Goal: Task Accomplishment & Management: Manage account settings

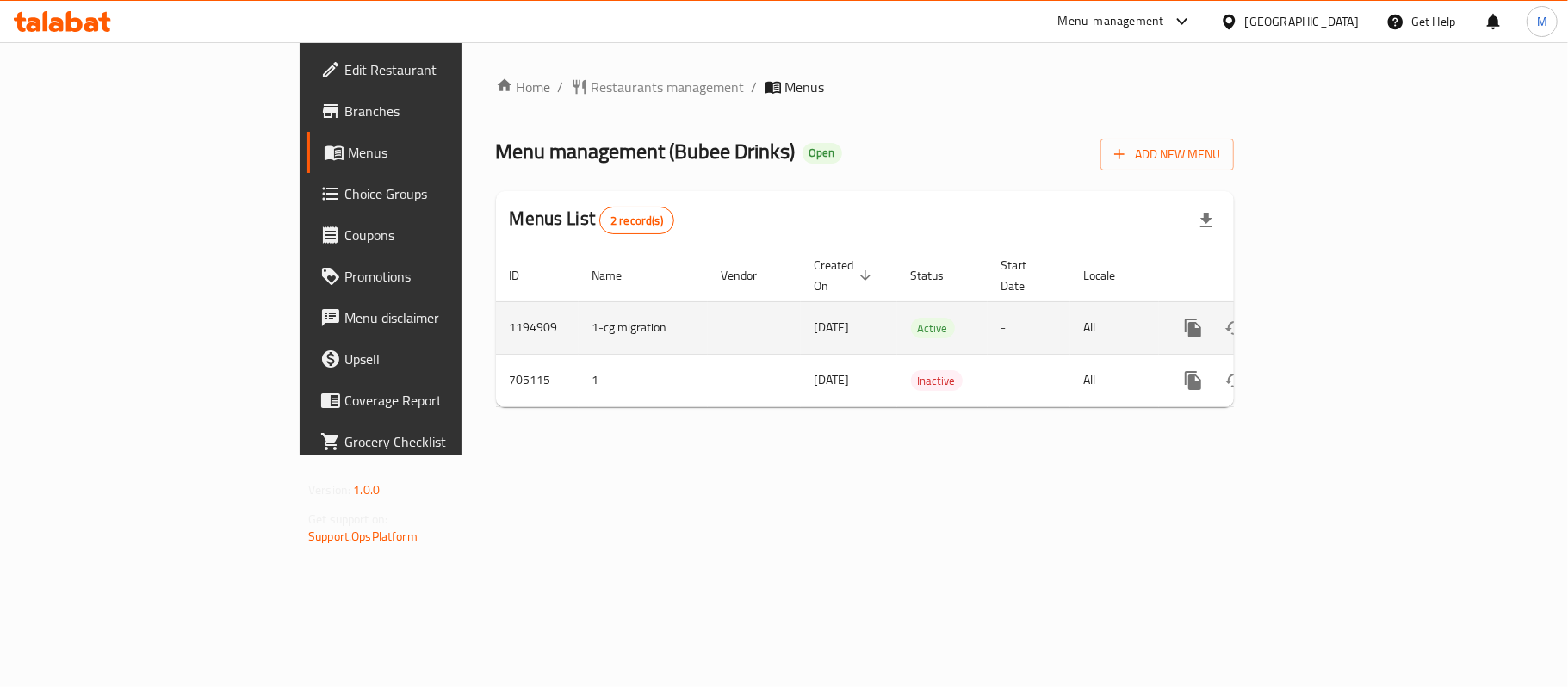
click at [1327, 318] on icon "enhanced table" at bounding box center [1317, 328] width 21 height 21
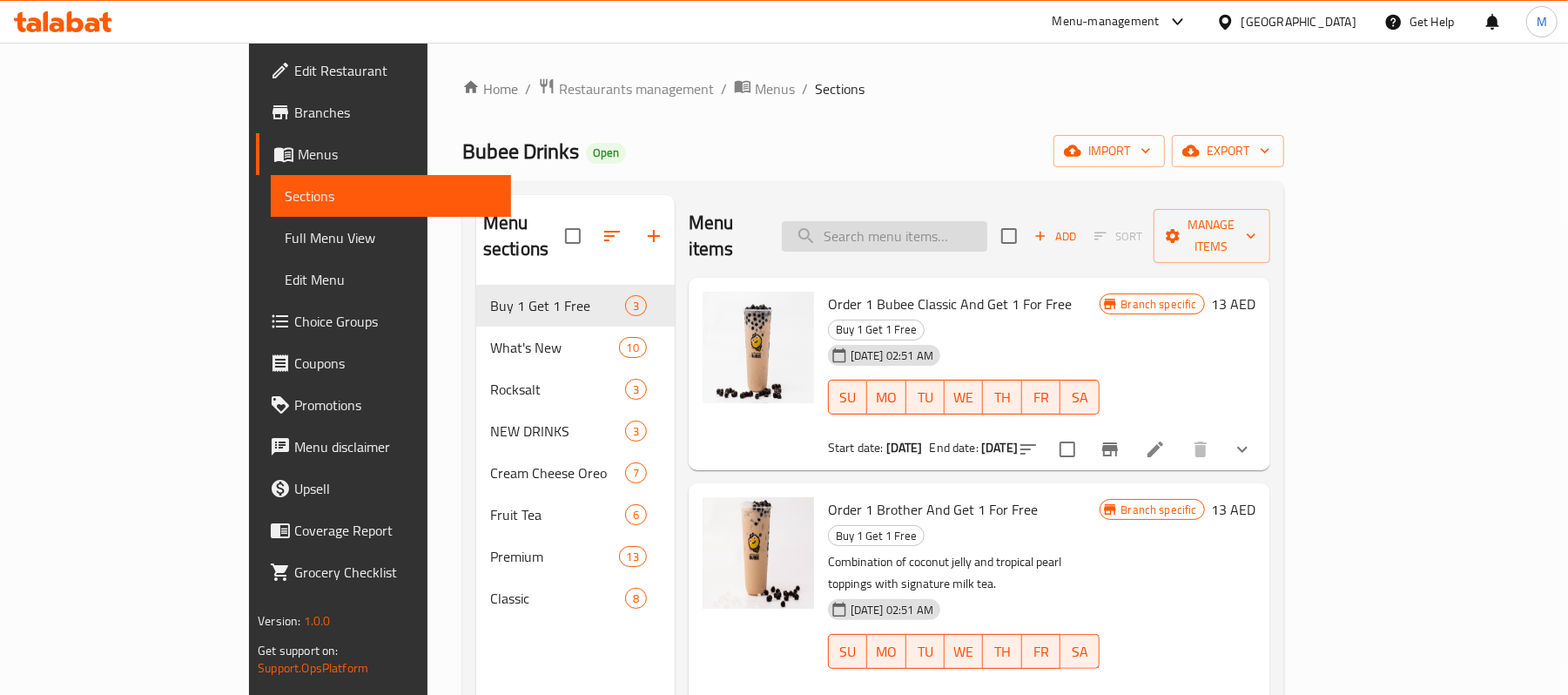
click at [920, 223] on input "search" at bounding box center [885, 236] width 206 height 31
paste input "BUBEE CLASSIC BUBBLE TEA"
type input "BUBEE CLASSIC BUBBLE TEA"
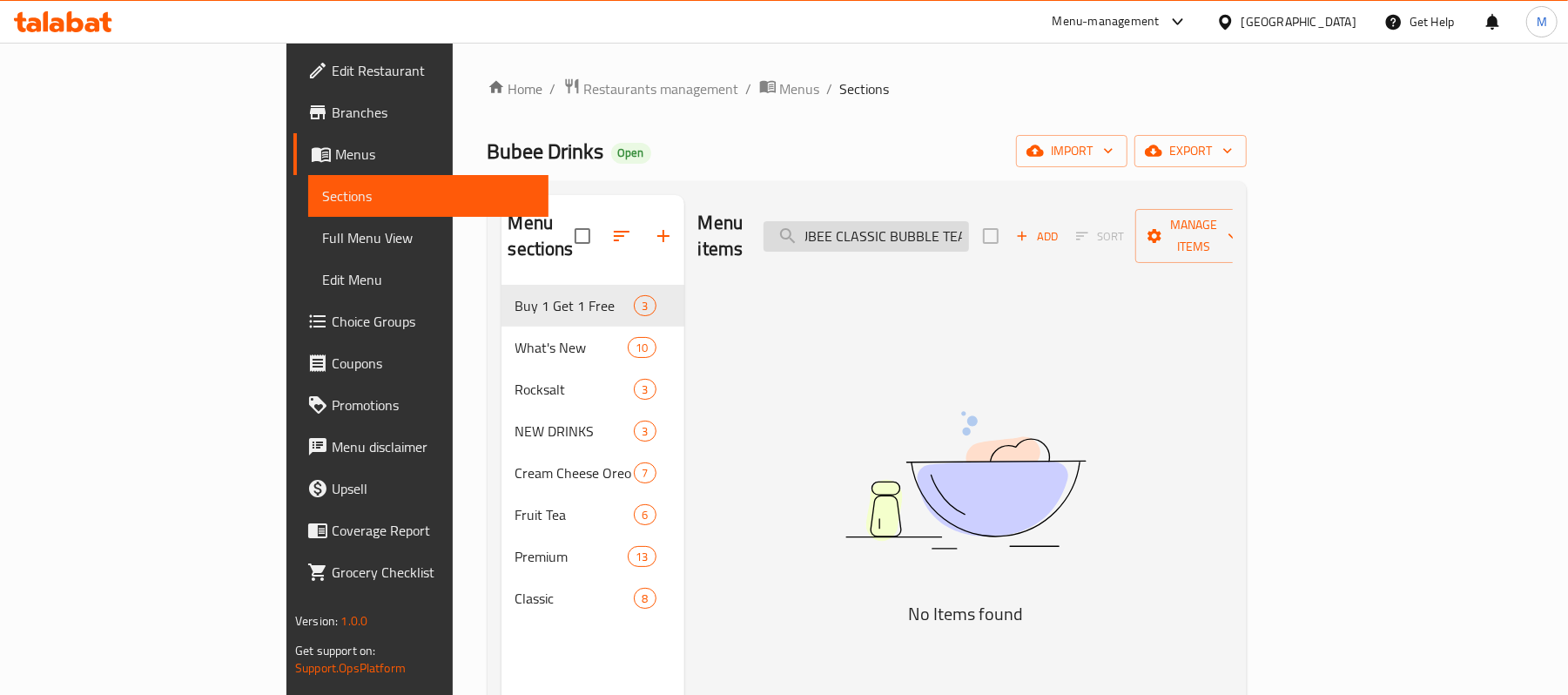
click at [969, 221] on input "BUBEE CLASSIC BUBBLE TEA" at bounding box center [866, 236] width 206 height 31
click at [969, 227] on input "BUBEE CLASSIC BUBBLE TEA" at bounding box center [866, 236] width 206 height 31
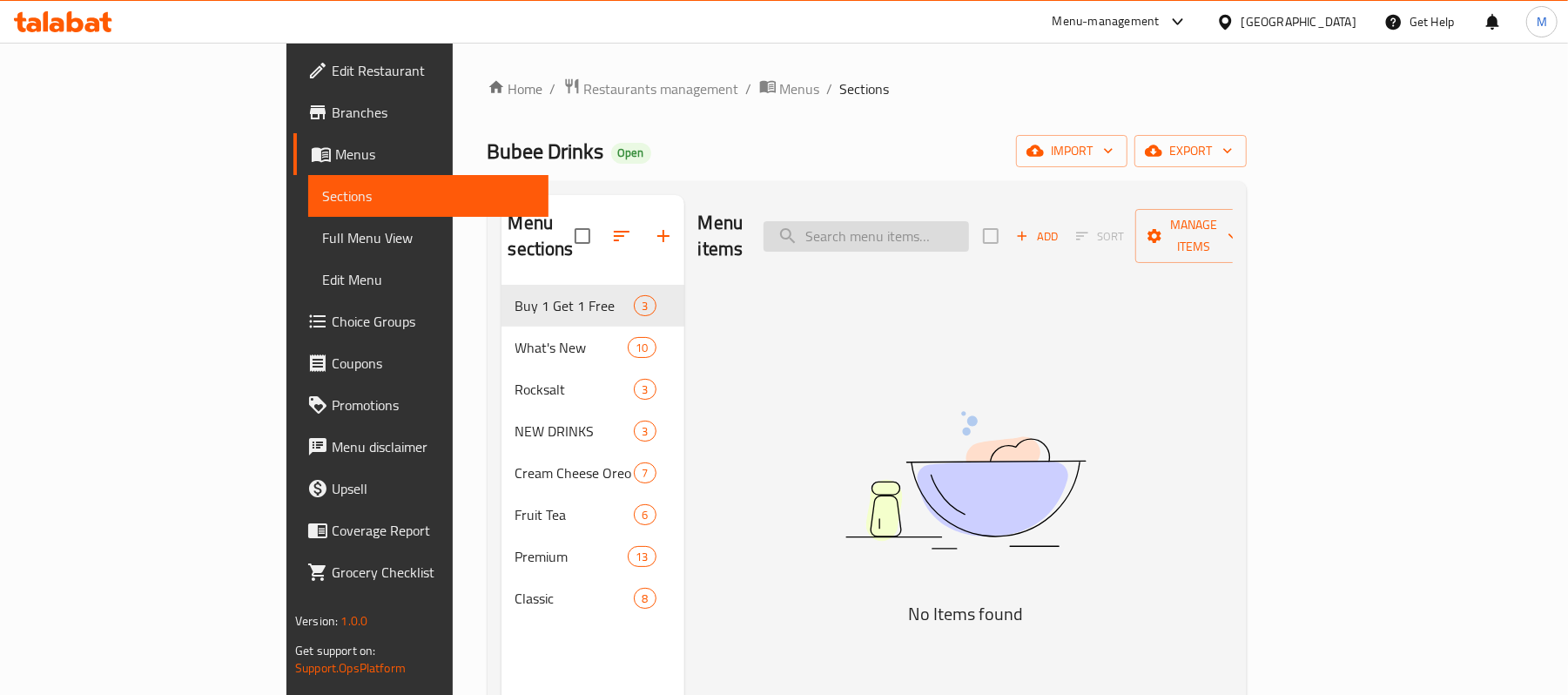
scroll to position [0, 0]
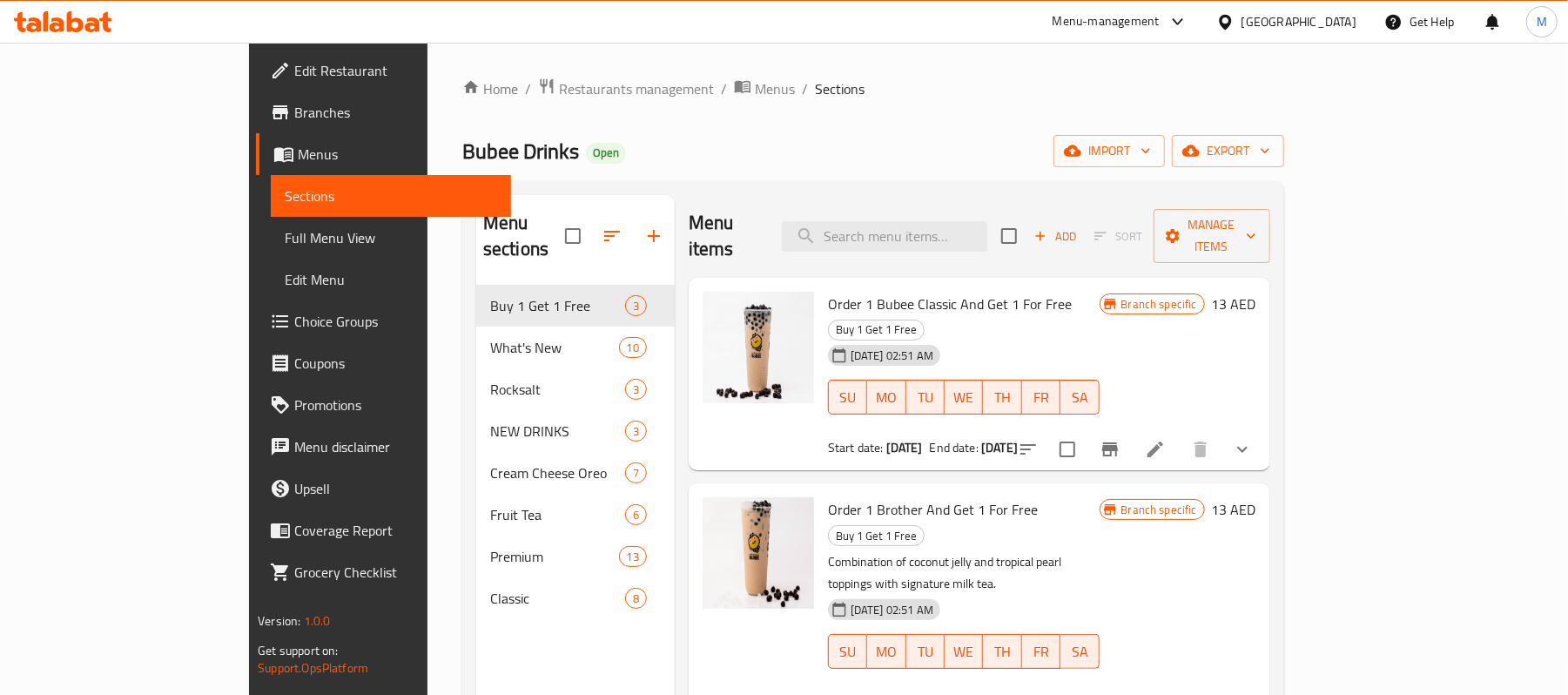
paste input "BUBEE CLASSIC BUBBLE TEA"
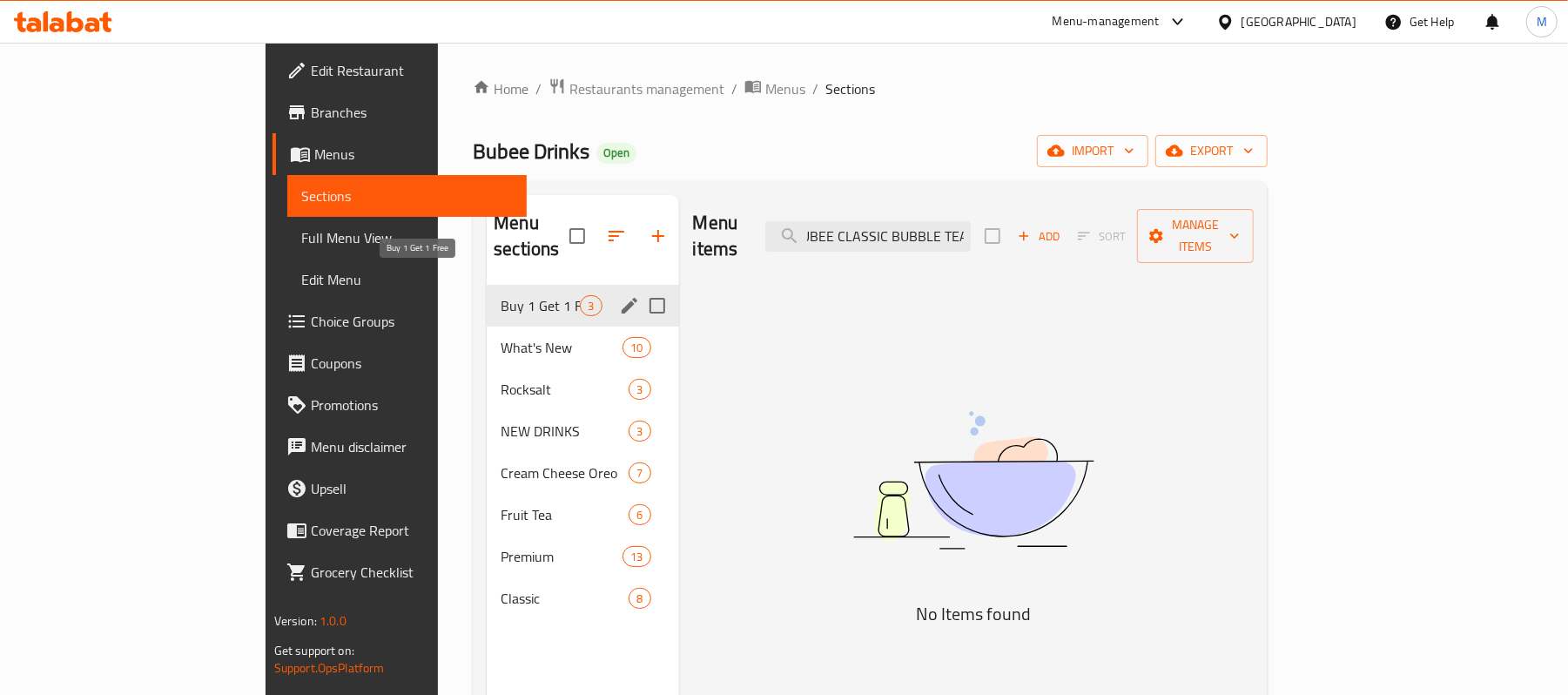
type input "BUBEE CLASSIC BUBBLE TEA"
click at [501, 295] on span "Buy 1 Get 1 Free" at bounding box center [540, 305] width 79 height 21
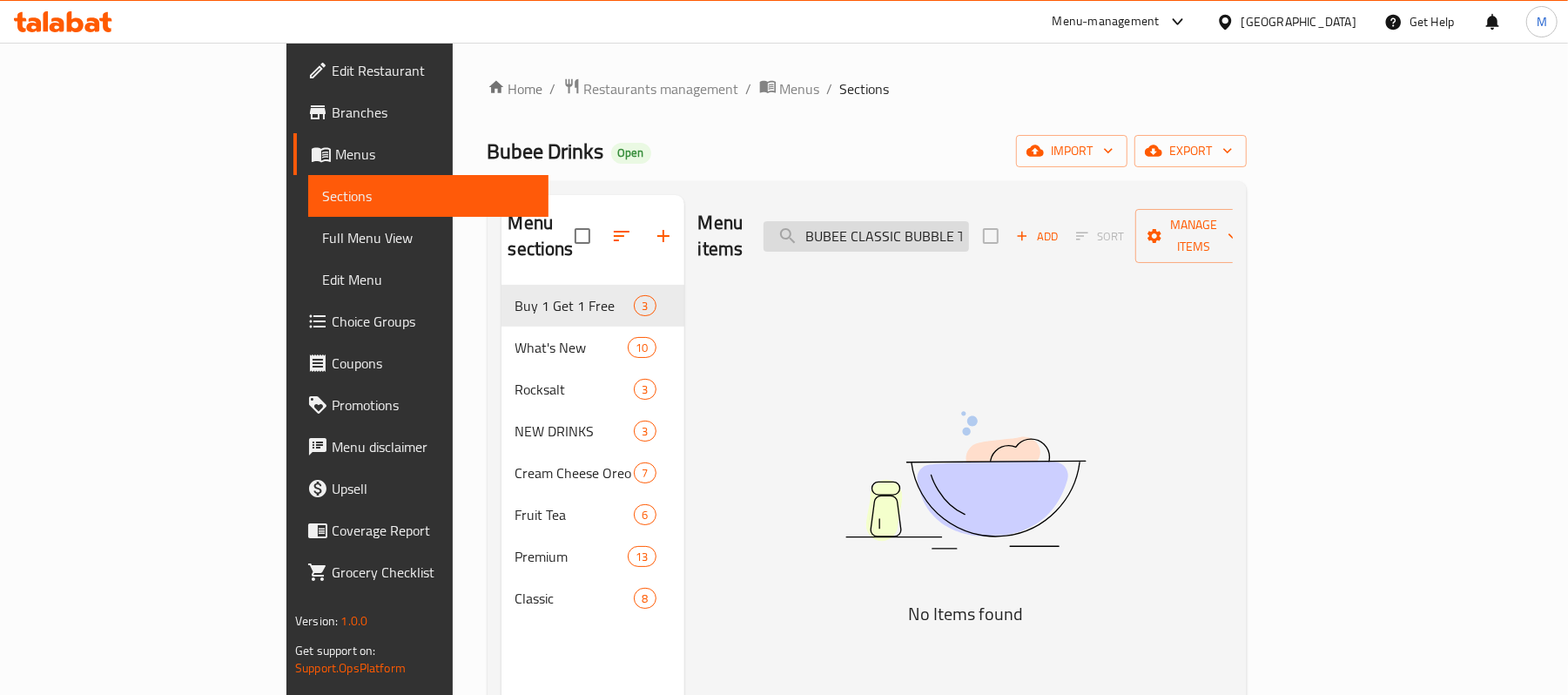
click at [969, 224] on input "BUBEE CLASSIC BUBBLE TEA" at bounding box center [866, 236] width 206 height 31
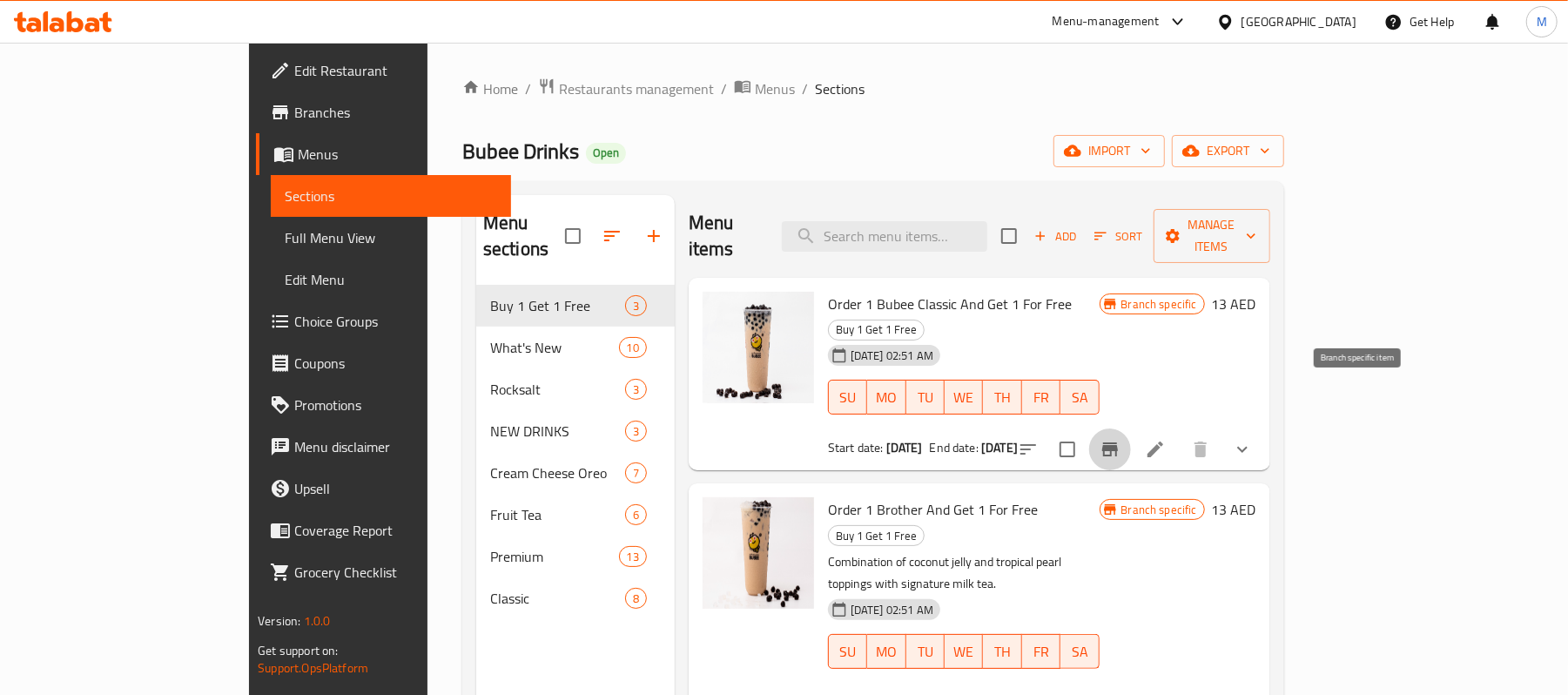
click at [1118, 442] on icon "Branch-specific-item" at bounding box center [1109, 449] width 15 height 14
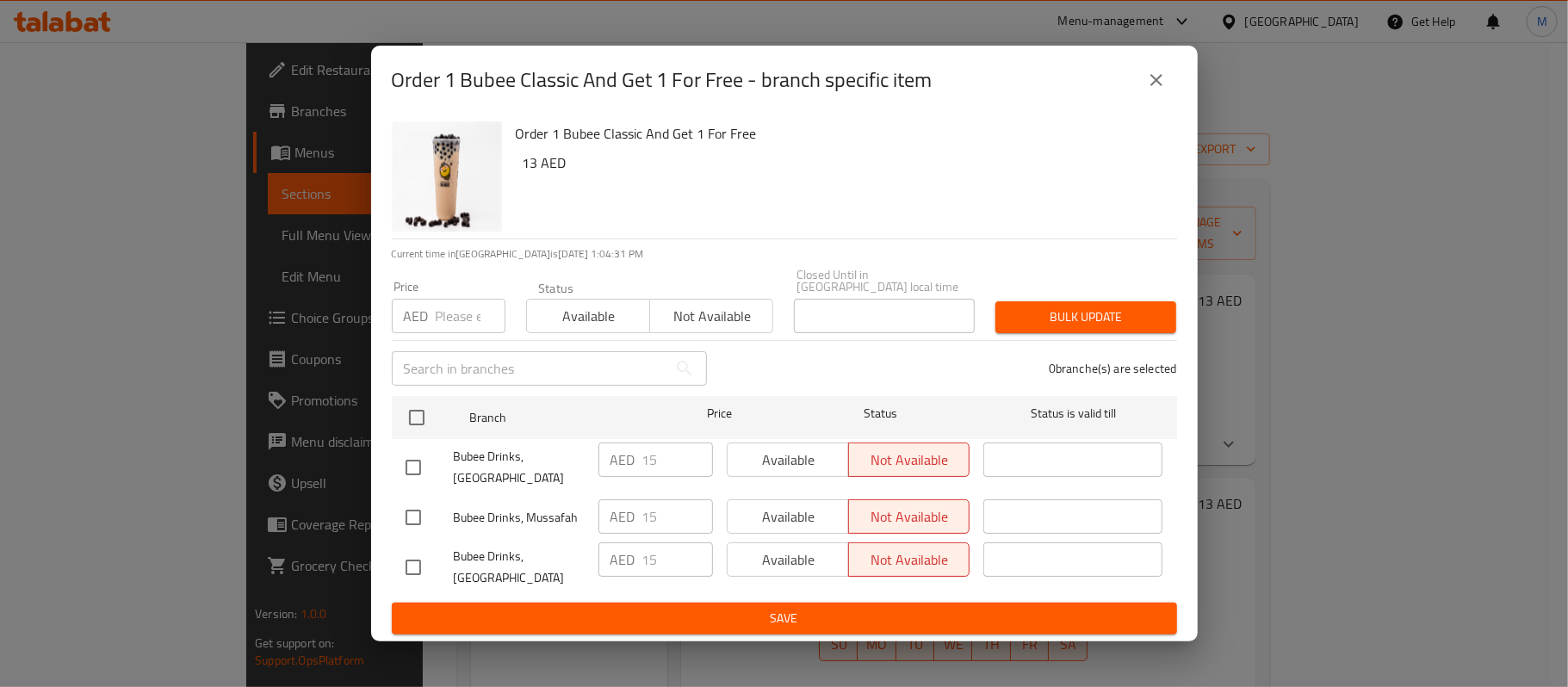
click at [1165, 77] on icon "close" at bounding box center [1156, 80] width 21 height 21
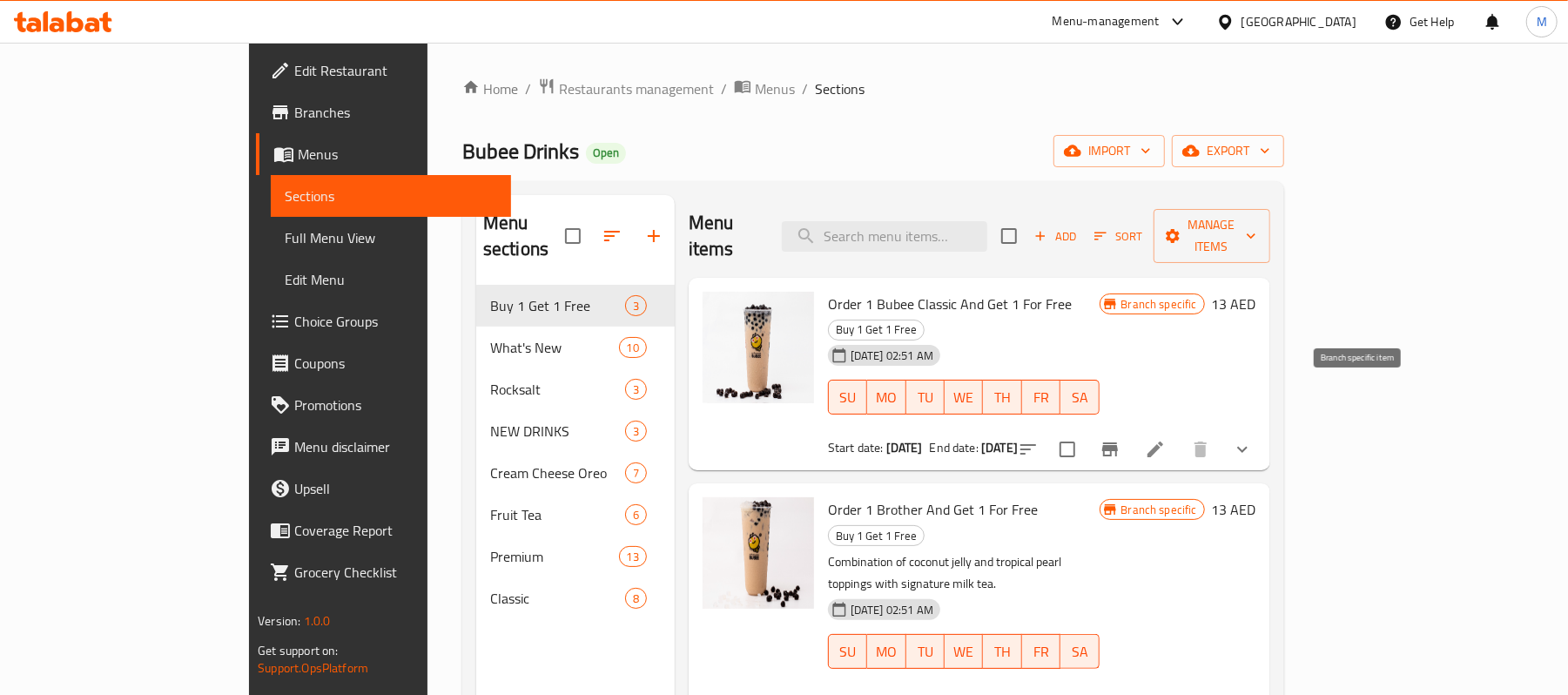
click at [1118, 442] on icon "Branch-specific-item" at bounding box center [1109, 449] width 15 height 14
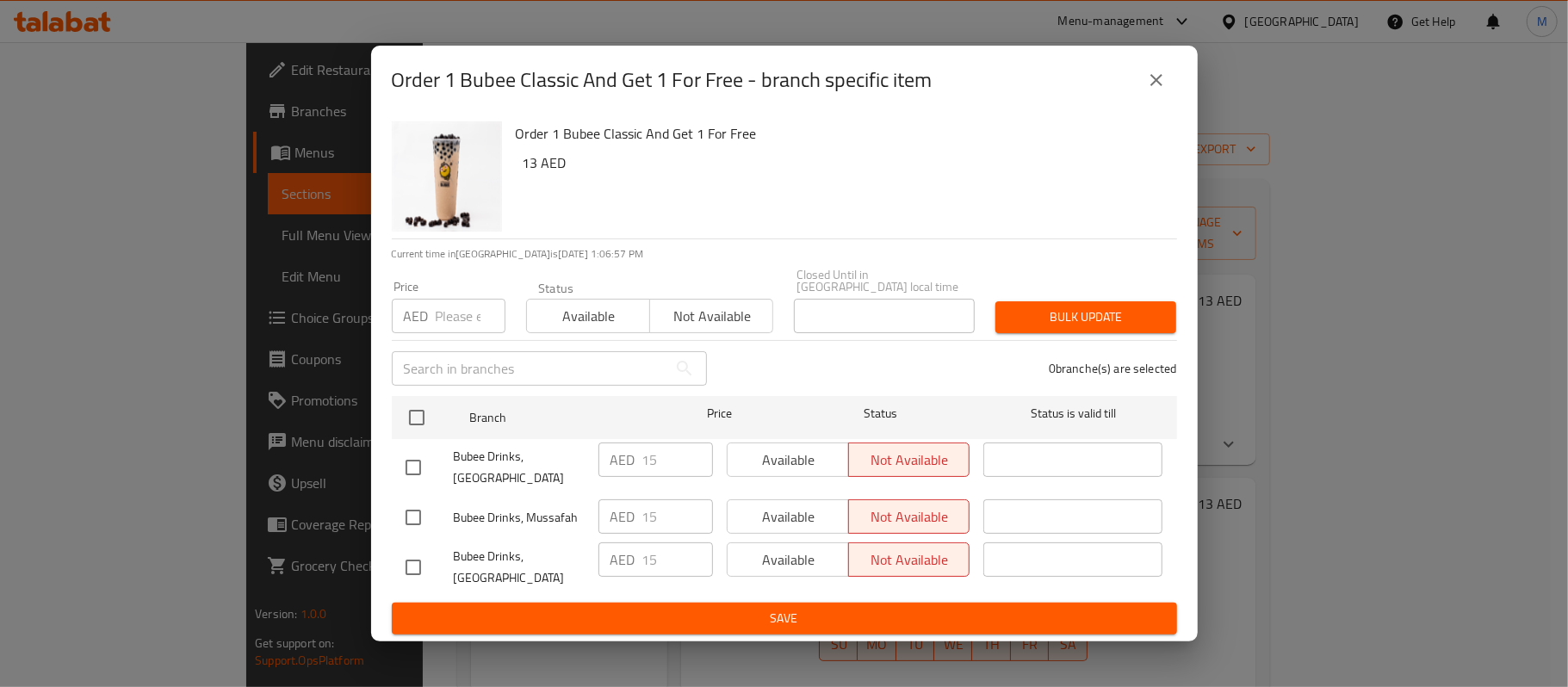
click at [1146, 80] on icon "close" at bounding box center [1156, 80] width 21 height 21
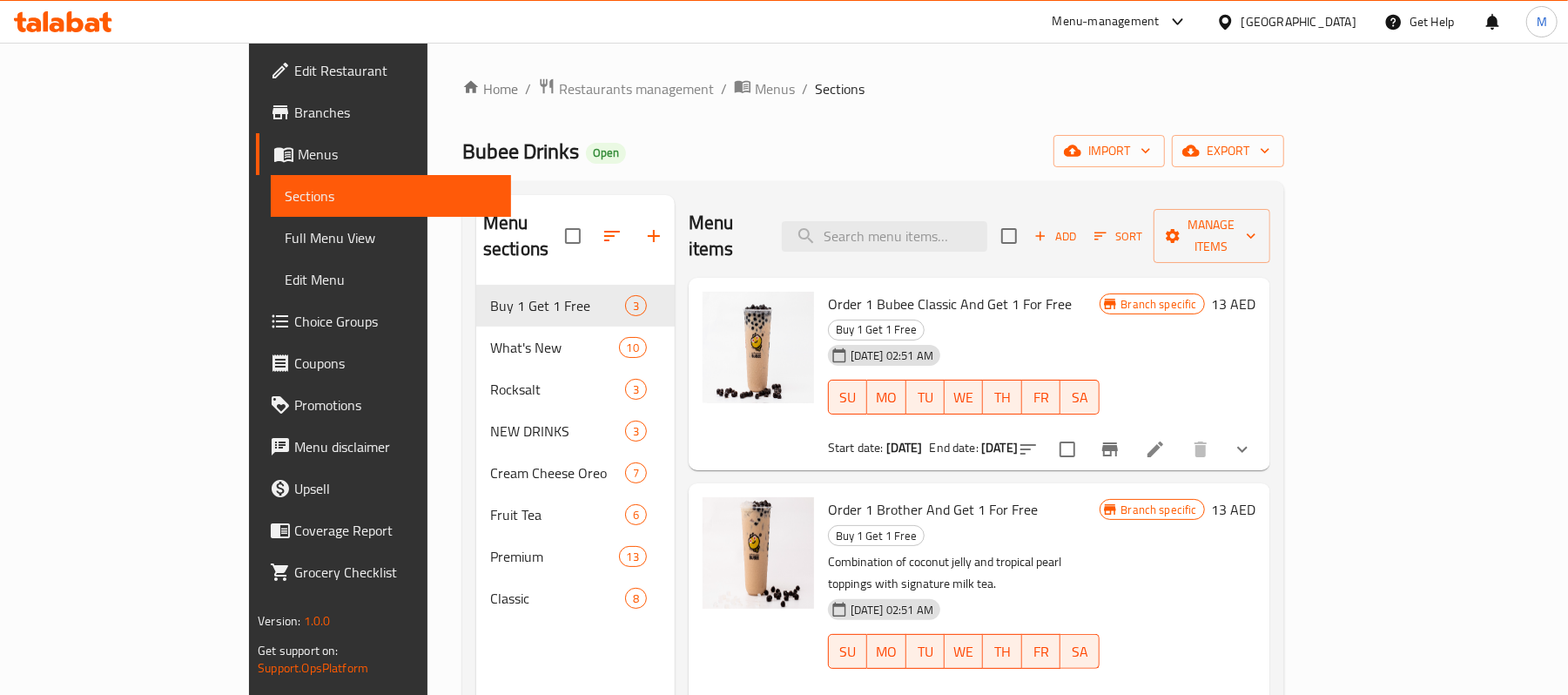
click at [1312, 24] on div "[GEOGRAPHIC_DATA]" at bounding box center [1299, 22] width 115 height 19
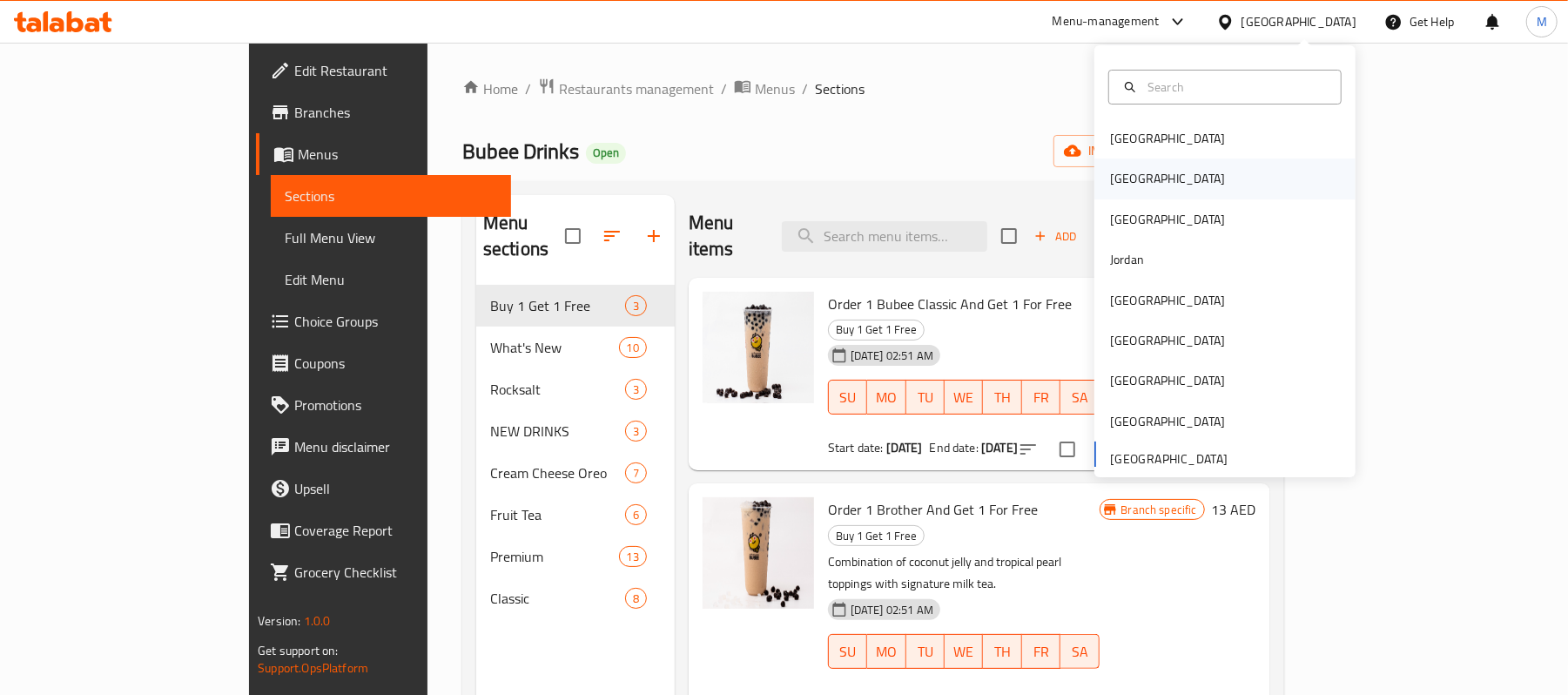
click at [1114, 174] on div "[GEOGRAPHIC_DATA]" at bounding box center [1167, 178] width 115 height 19
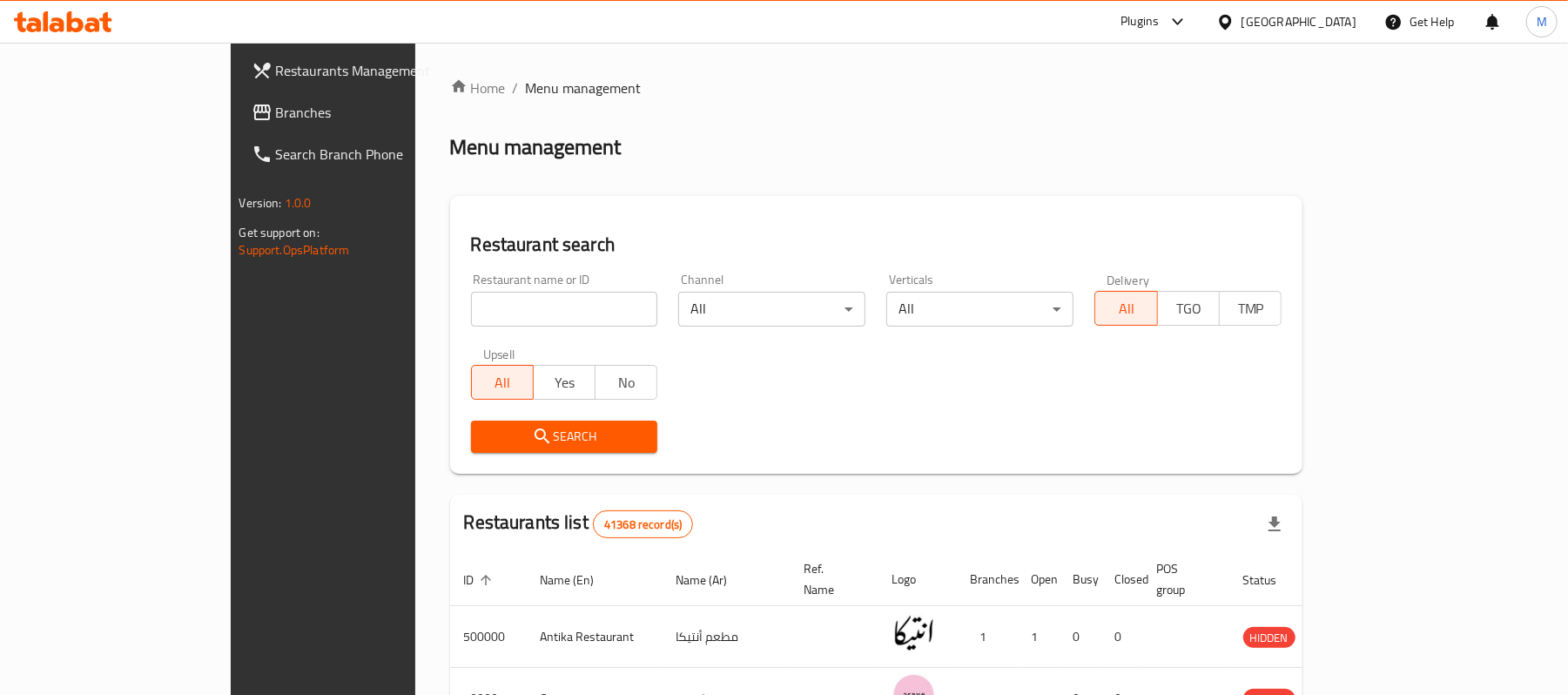
click at [276, 115] on span "Branches" at bounding box center [377, 112] width 203 height 21
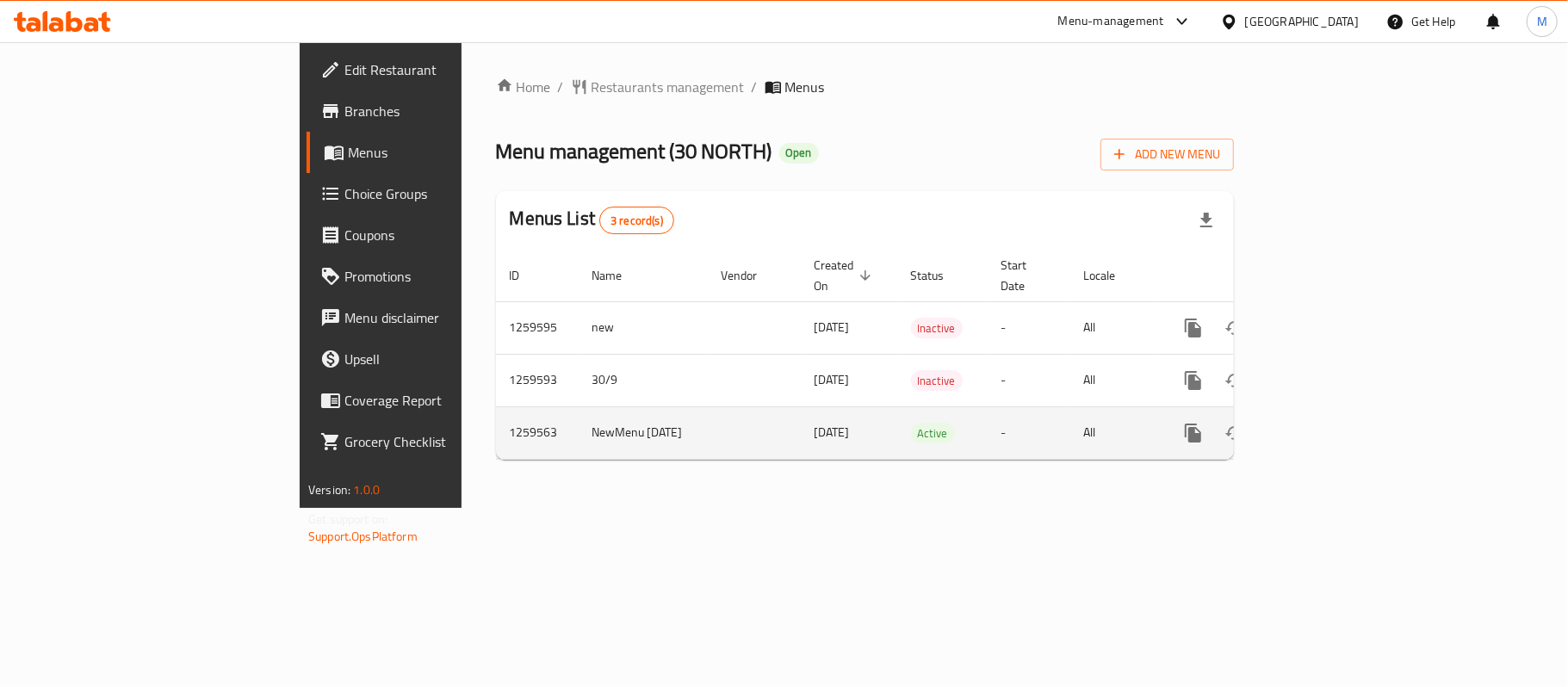
click at [1326, 425] on icon "enhanced table" at bounding box center [1317, 432] width 15 height 15
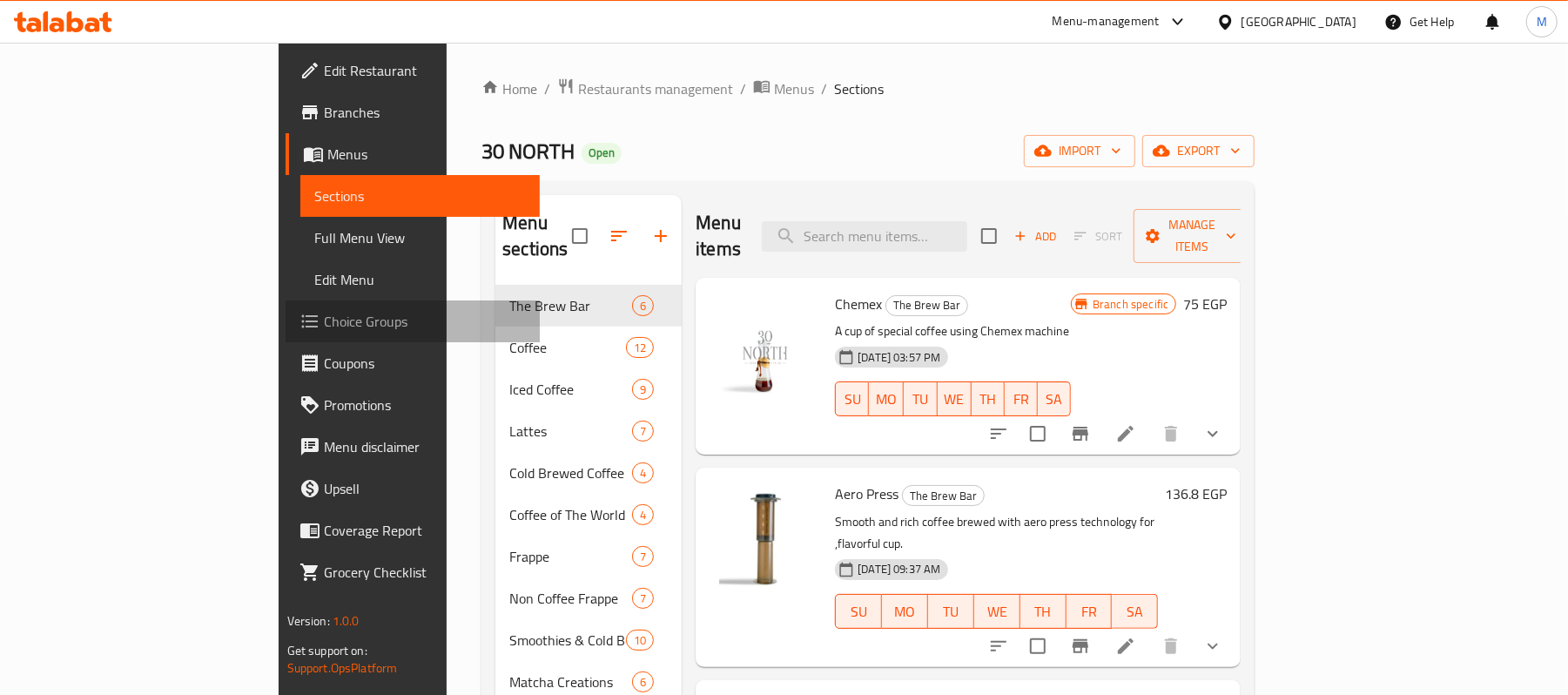
click at [324, 322] on span "Choice Groups" at bounding box center [425, 322] width 203 height 21
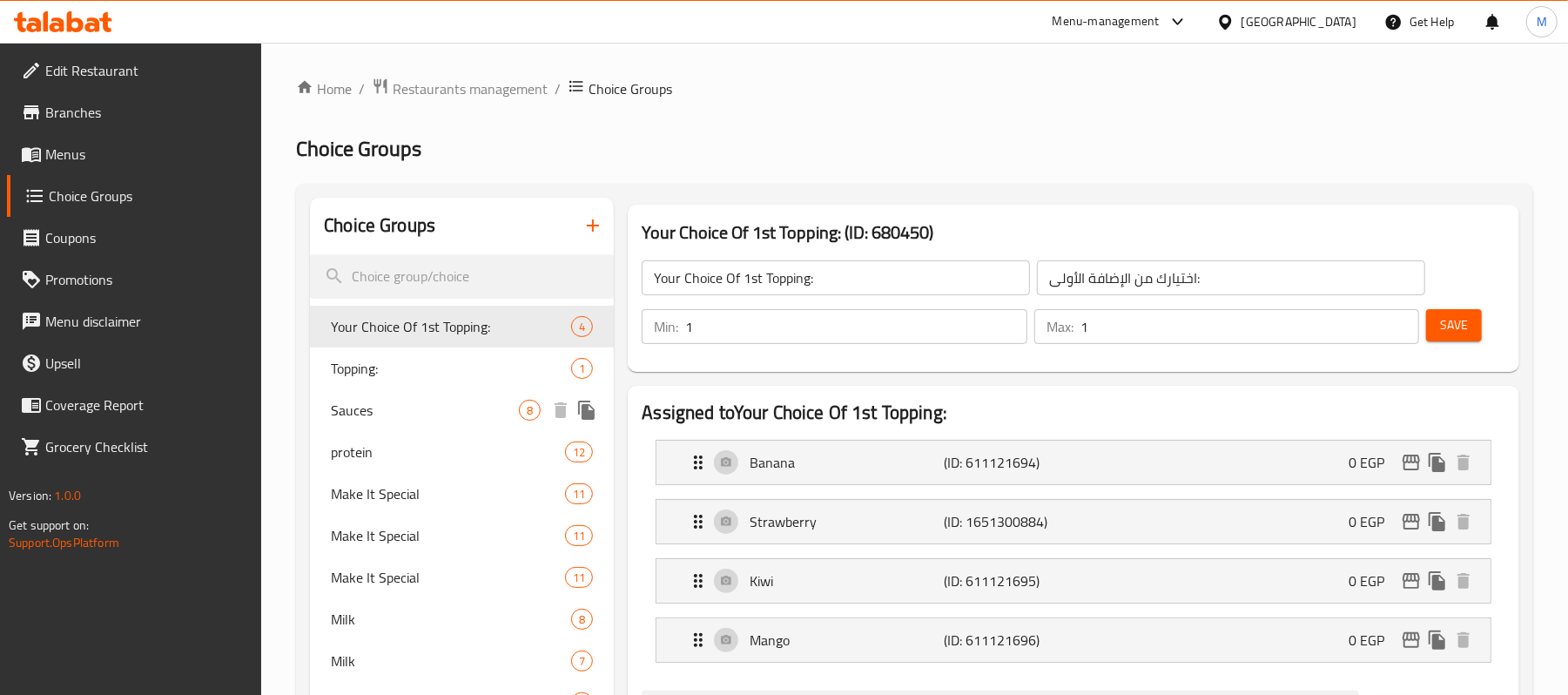
click at [408, 405] on span "Sauces" at bounding box center [425, 410] width 188 height 21
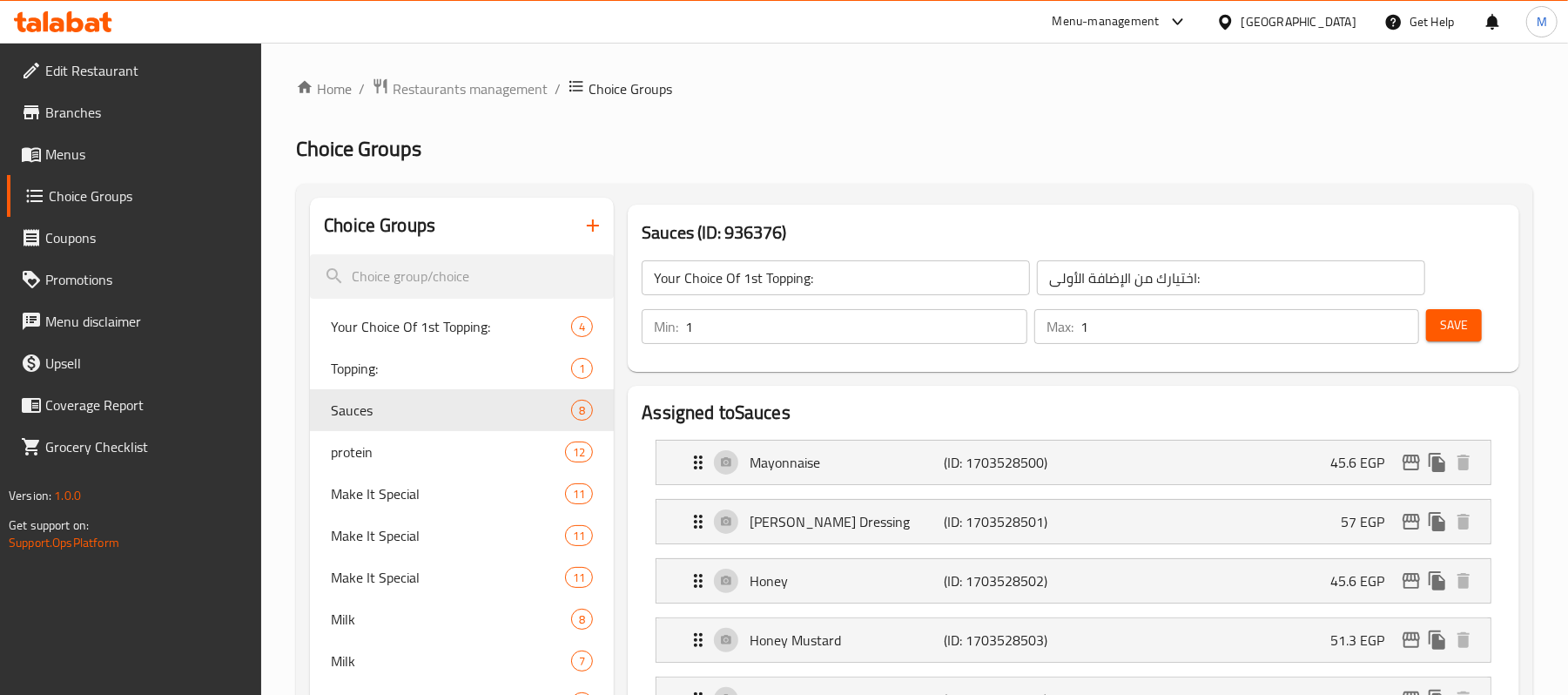
type input "Sauces"
type input "صوصات"
type input "0"
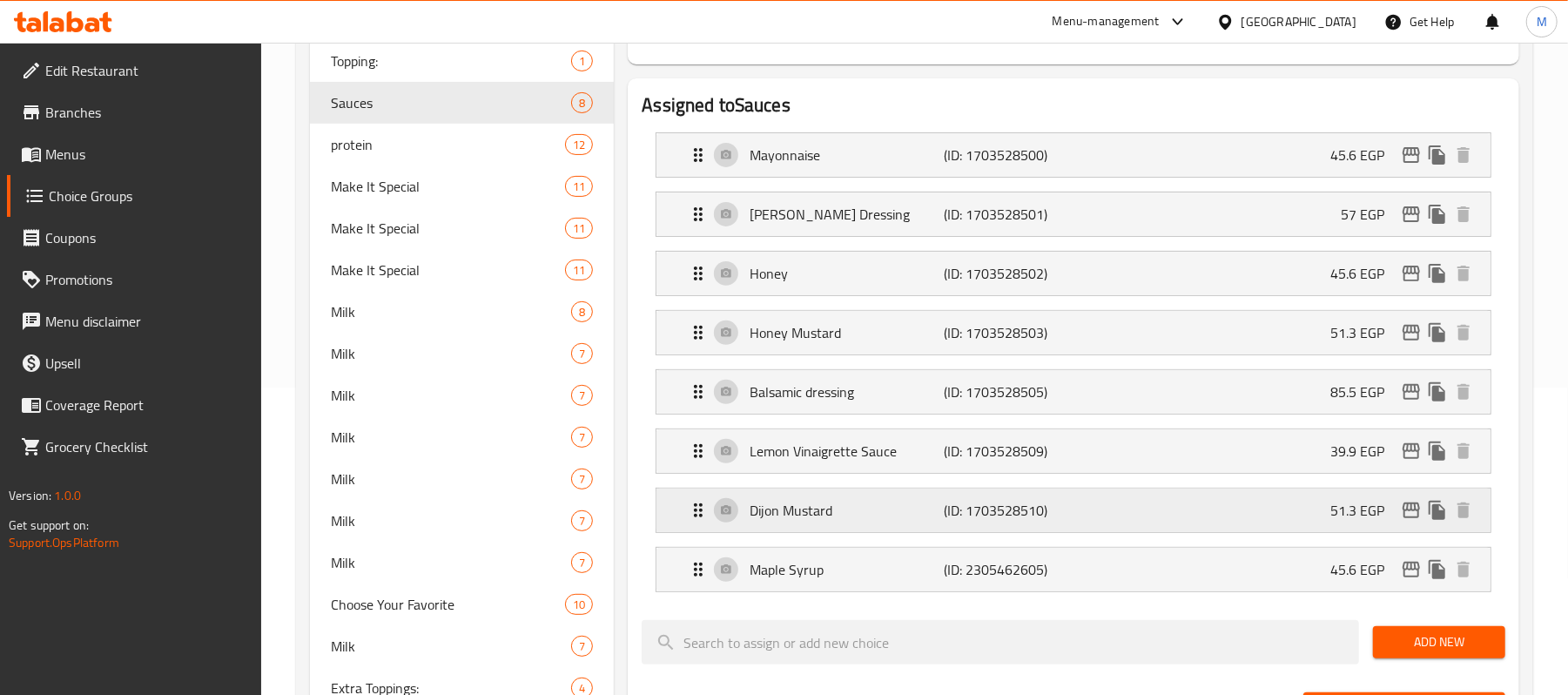
scroll to position [348, 0]
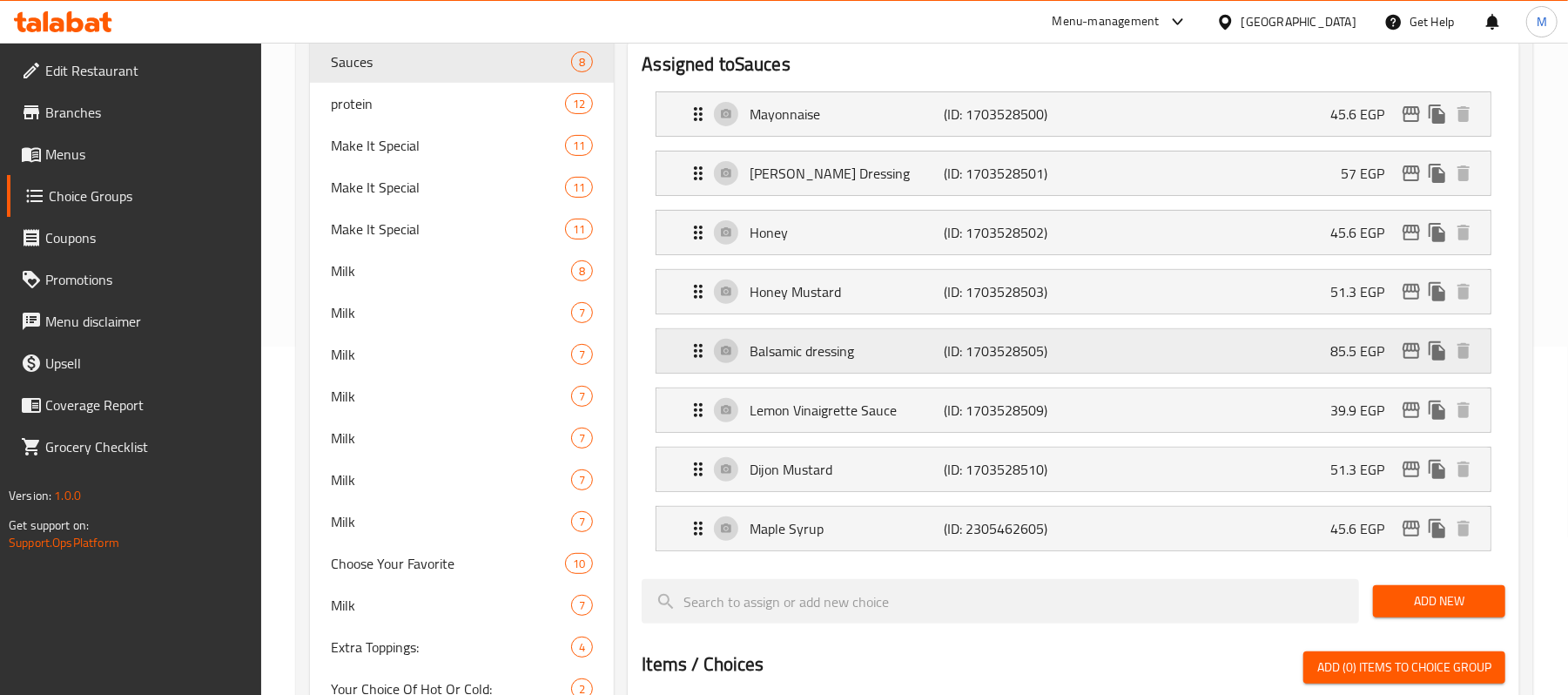
click at [883, 351] on p "Balsamic dressing" at bounding box center [846, 351] width 194 height 21
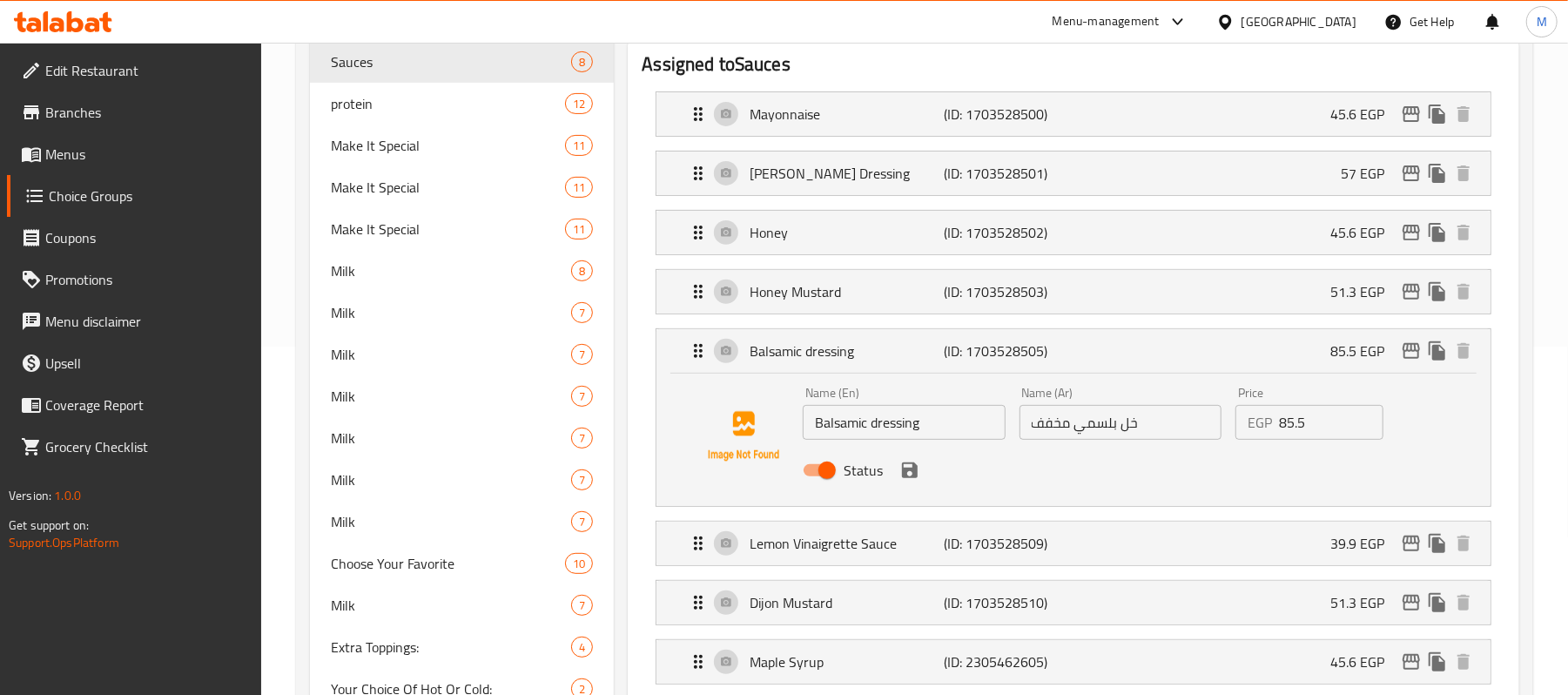
click at [883, 415] on input "Balsamic dressing" at bounding box center [903, 422] width 202 height 34
click at [1099, 437] on input "خل بلسمي مخفف" at bounding box center [1120, 422] width 202 height 34
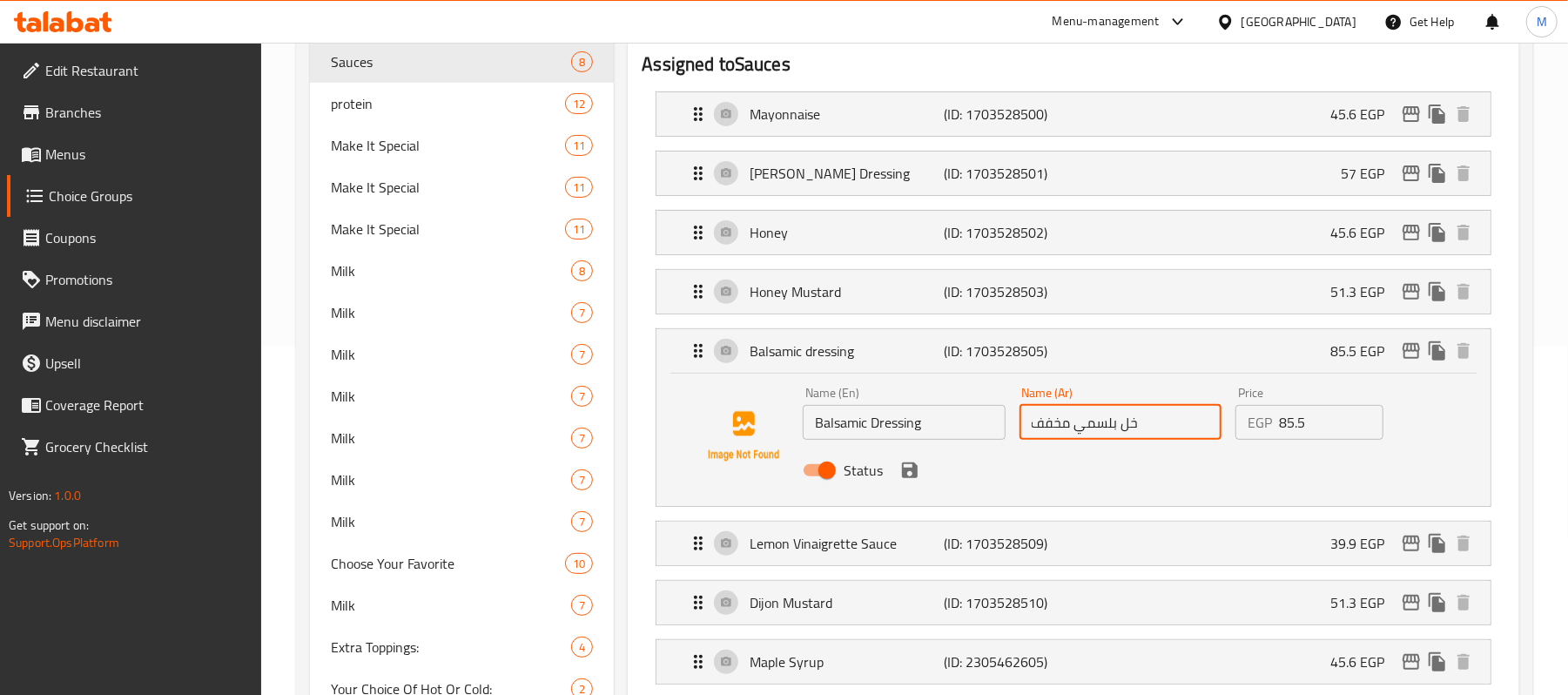
click at [1099, 437] on input "خل بلسمي مخفف" at bounding box center [1120, 422] width 202 height 34
click at [812, 423] on input "Balsamic Dressing" at bounding box center [903, 422] width 202 height 34
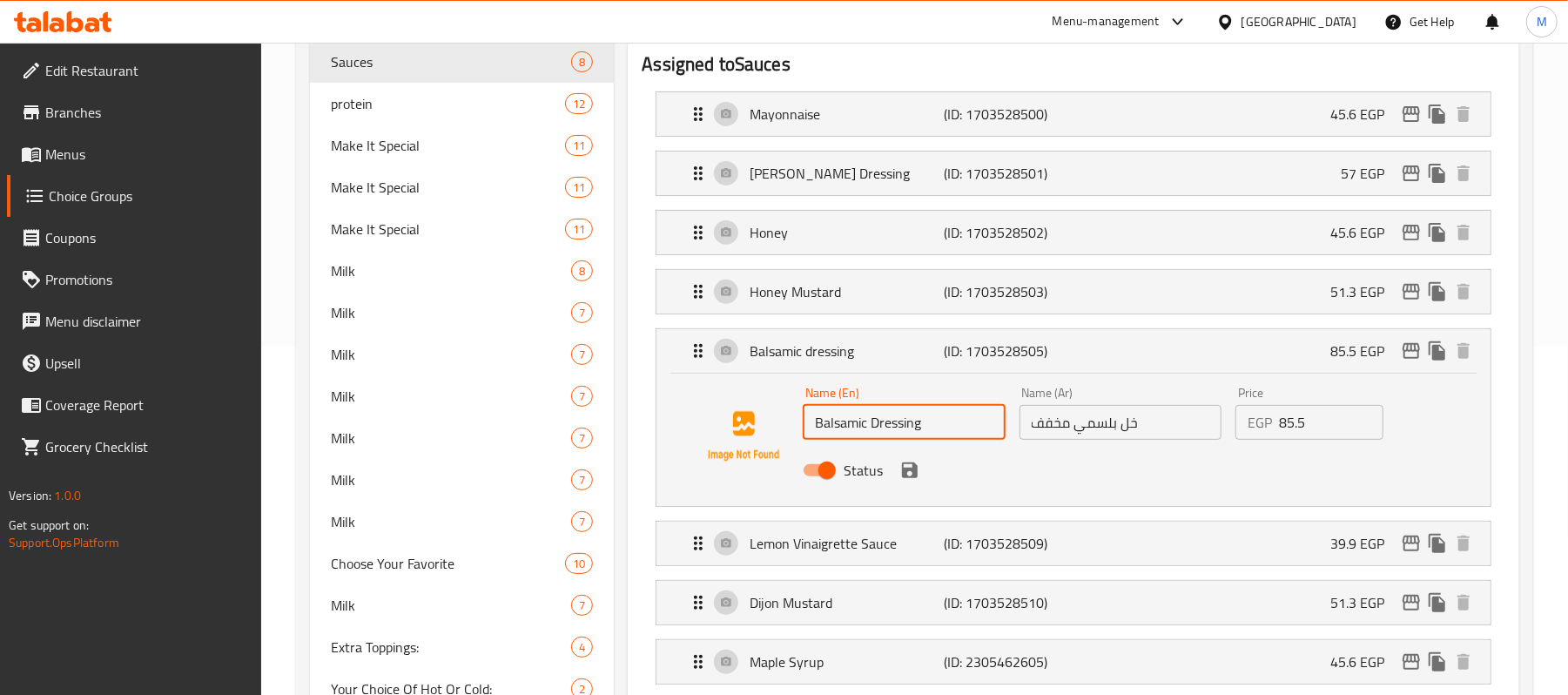
paste input "diluted"
drag, startPoint x: 830, startPoint y: 434, endPoint x: 818, endPoint y: 425, distance: 15.0
click at [818, 425] on input "diluted Balsamic Dressing" at bounding box center [903, 422] width 202 height 34
click at [920, 482] on div "Status" at bounding box center [1119, 470] width 648 height 47
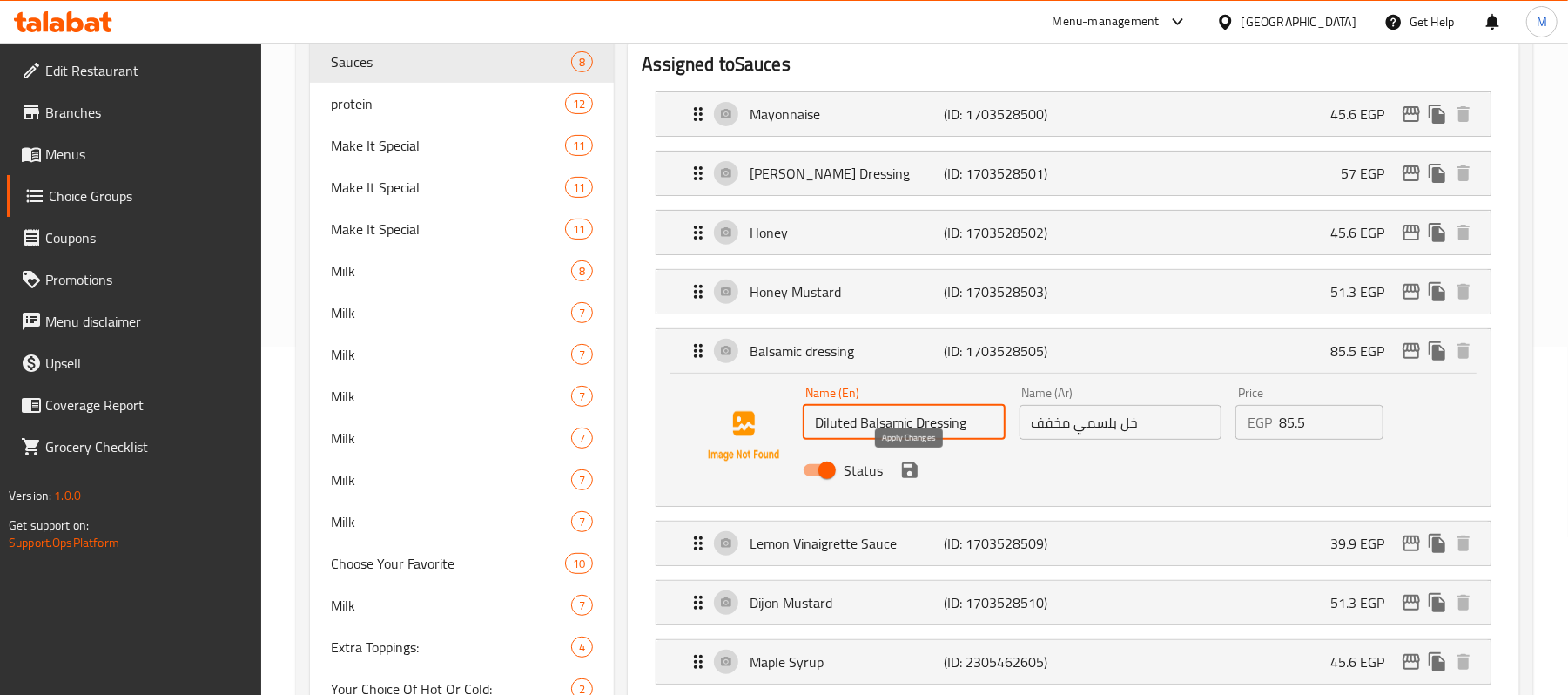
click at [910, 470] on icon "save" at bounding box center [909, 470] width 21 height 21
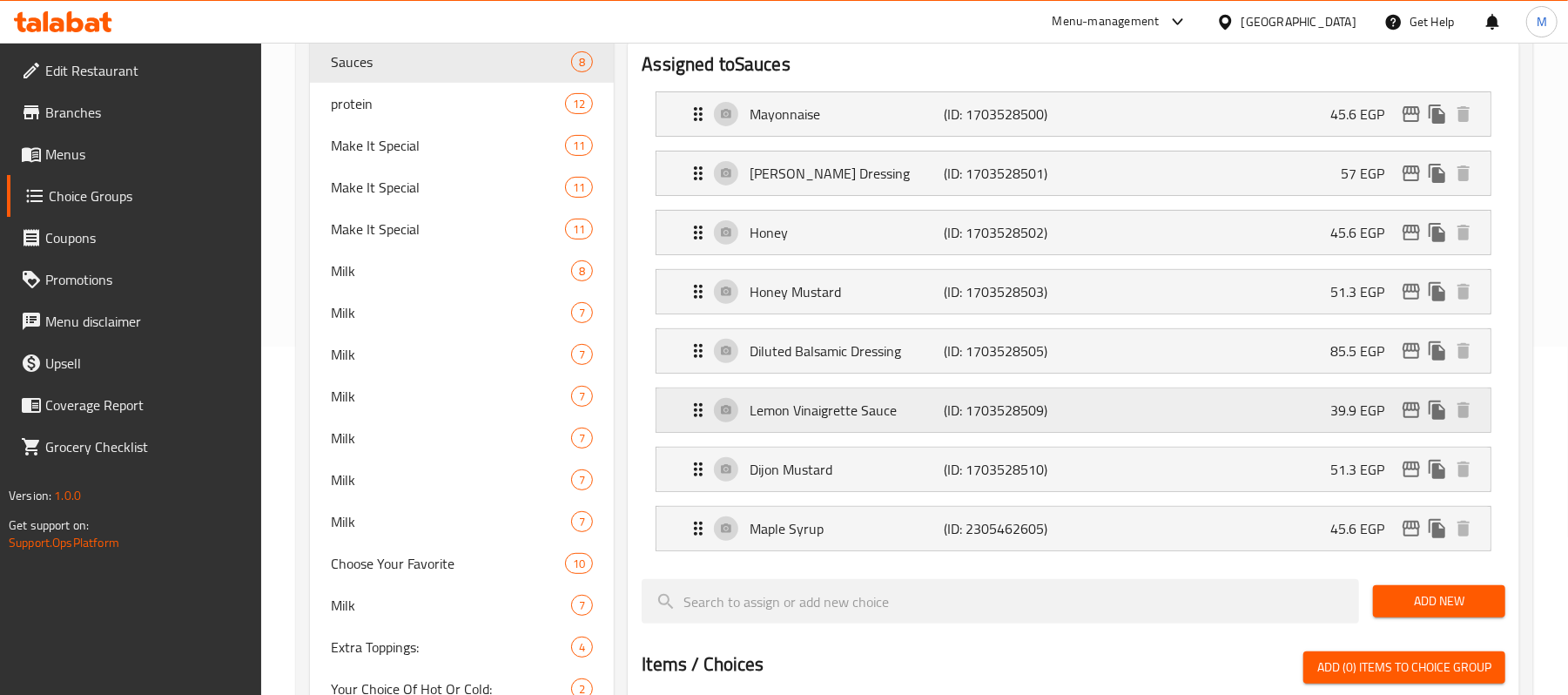
type input "Diluted Balsamic Dressing"
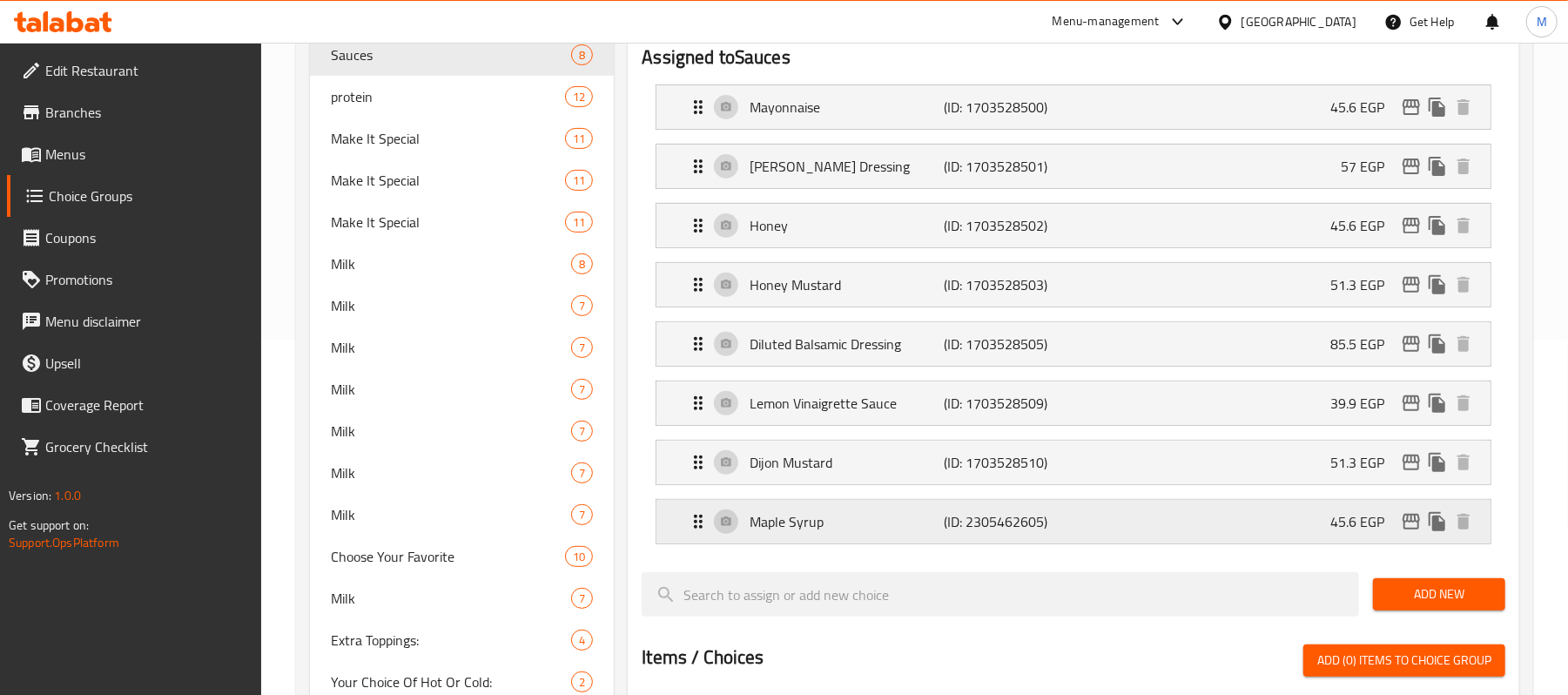
scroll to position [116, 0]
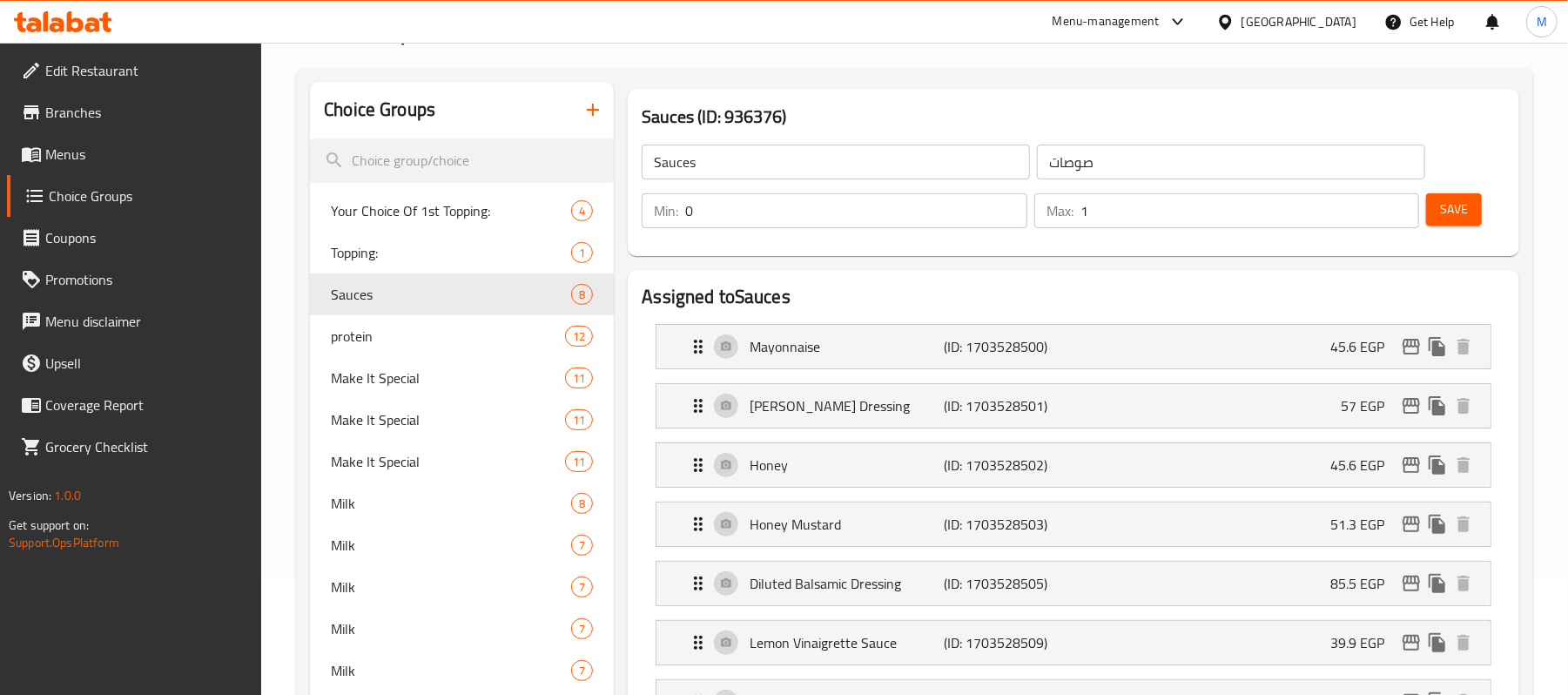
click at [652, 170] on input "Sauces" at bounding box center [836, 162] width 389 height 34
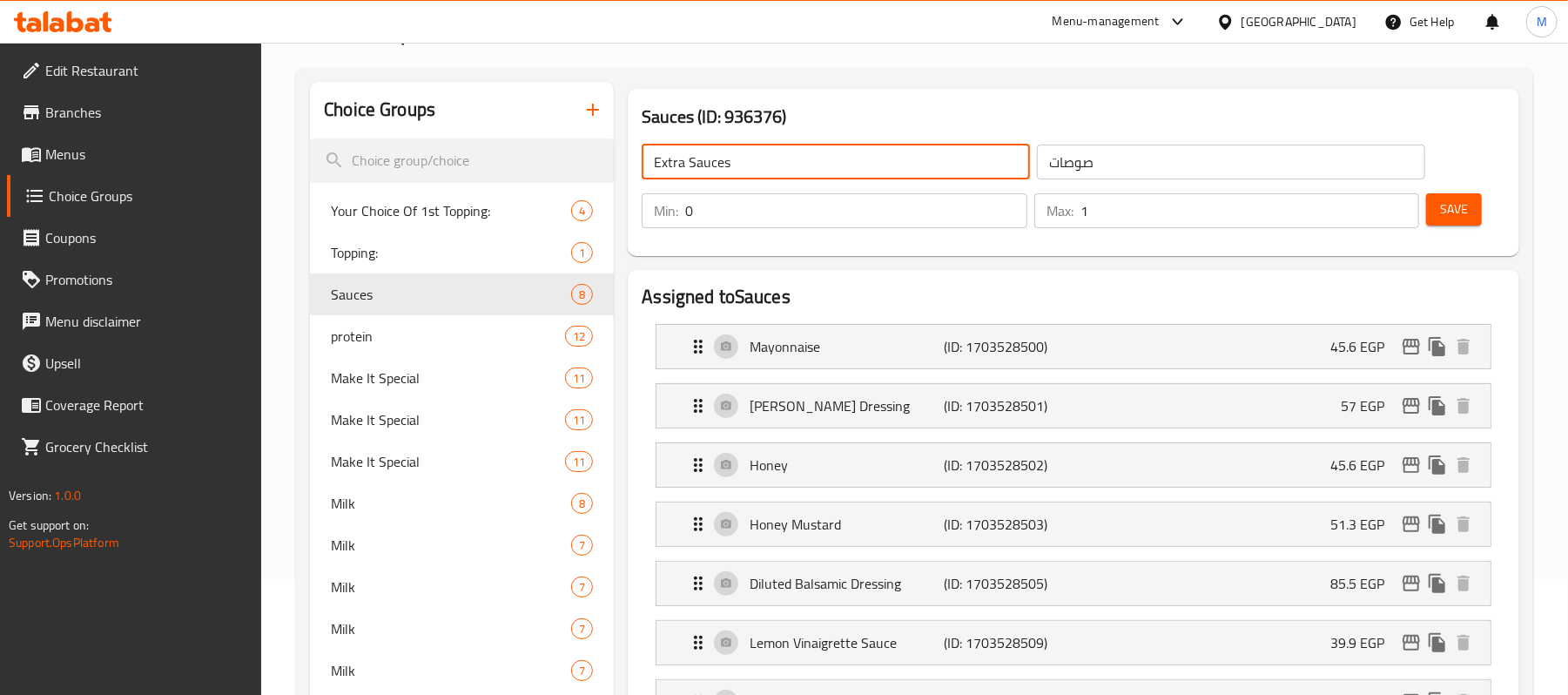
type input "Extra Sauces"
click at [1219, 170] on input "صوصات" at bounding box center [1231, 162] width 389 height 34
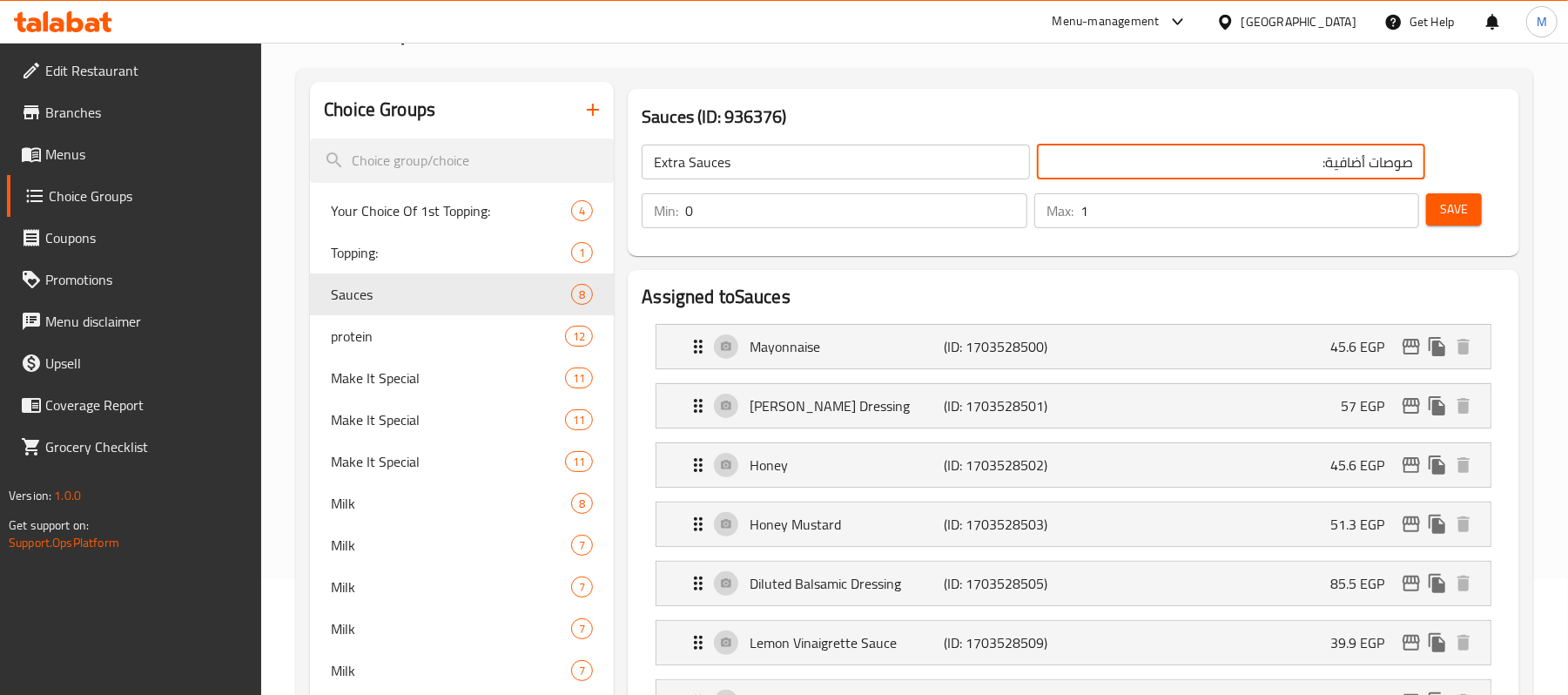
type input "صوصات أضافية:"
click at [763, 168] on input "Extra Sauces" at bounding box center [836, 162] width 389 height 34
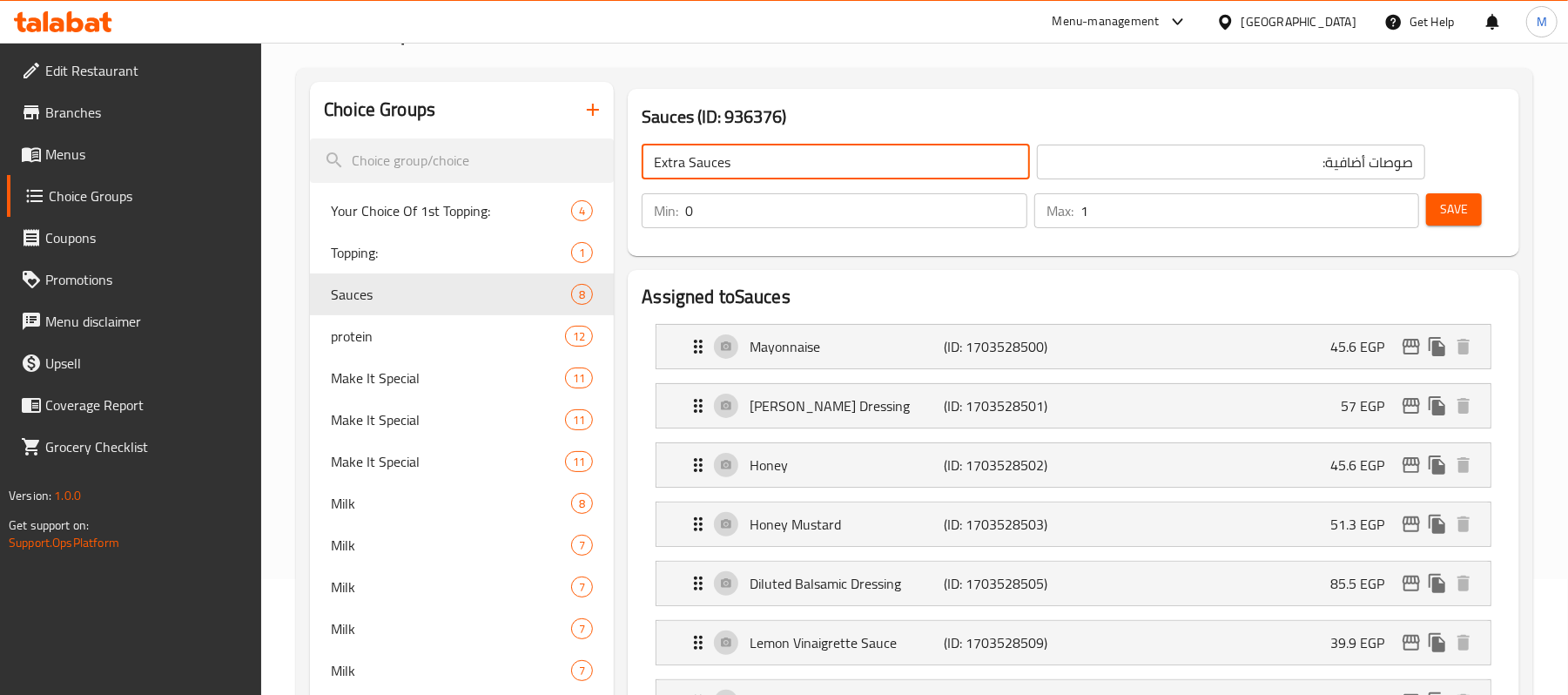
type input "Extra Sauces:"
click at [1465, 217] on span "Save" at bounding box center [1453, 209] width 28 height 22
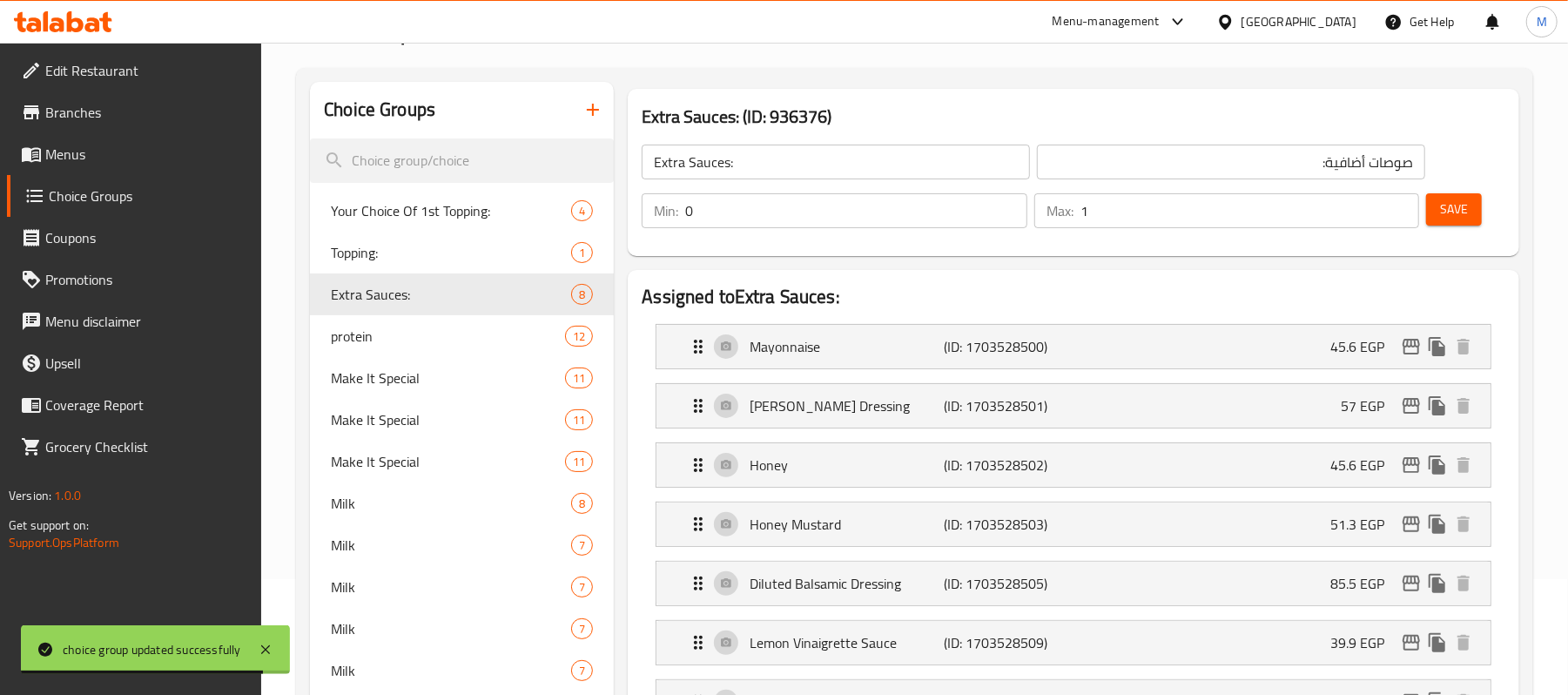
click at [1069, 101] on div "Extra Sauces: (ID: 936376) Extra Sauces: ​ صوصات أضافية: ​ Min: 0 ​ Max: 1 ​ Sa…" at bounding box center [1073, 172] width 891 height 168
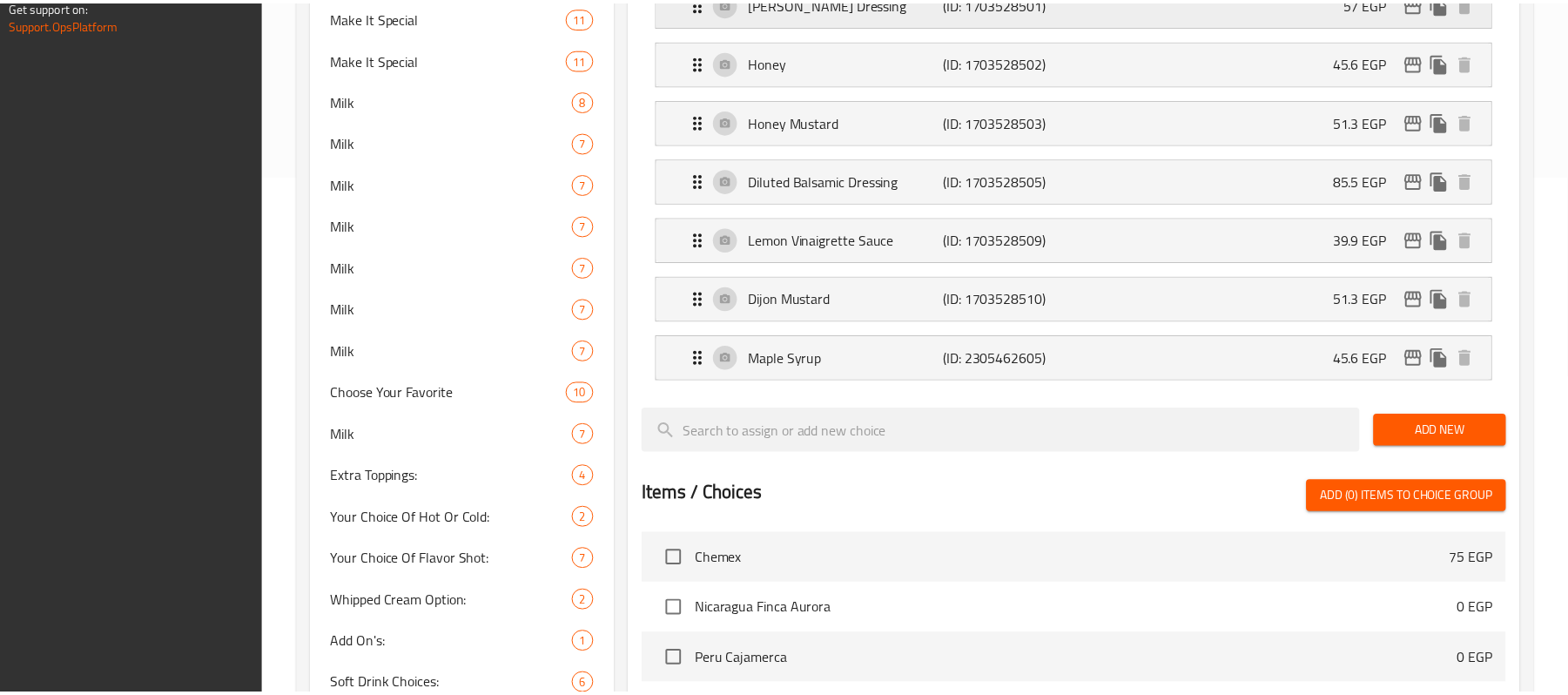
scroll to position [965, 0]
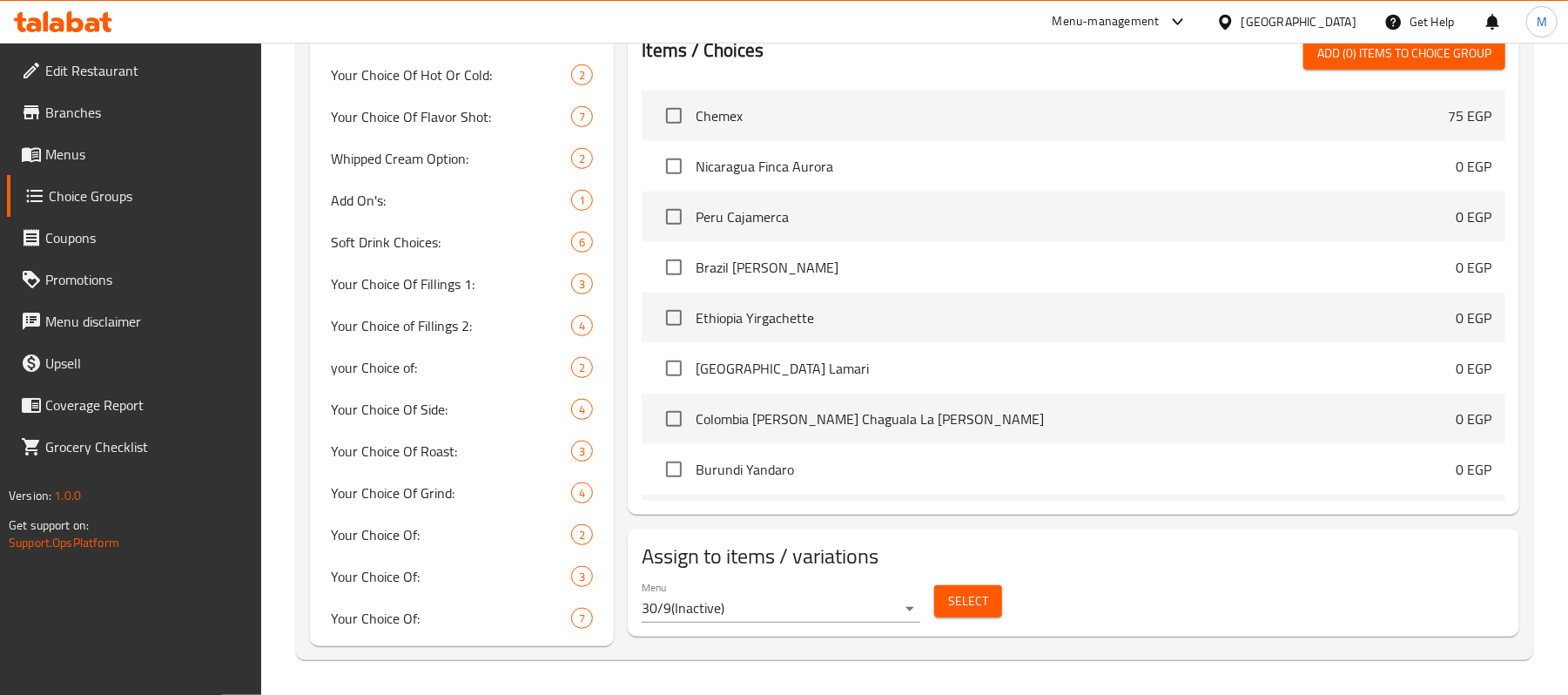
click at [1331, 21] on div "[GEOGRAPHIC_DATA]" at bounding box center [1299, 22] width 115 height 19
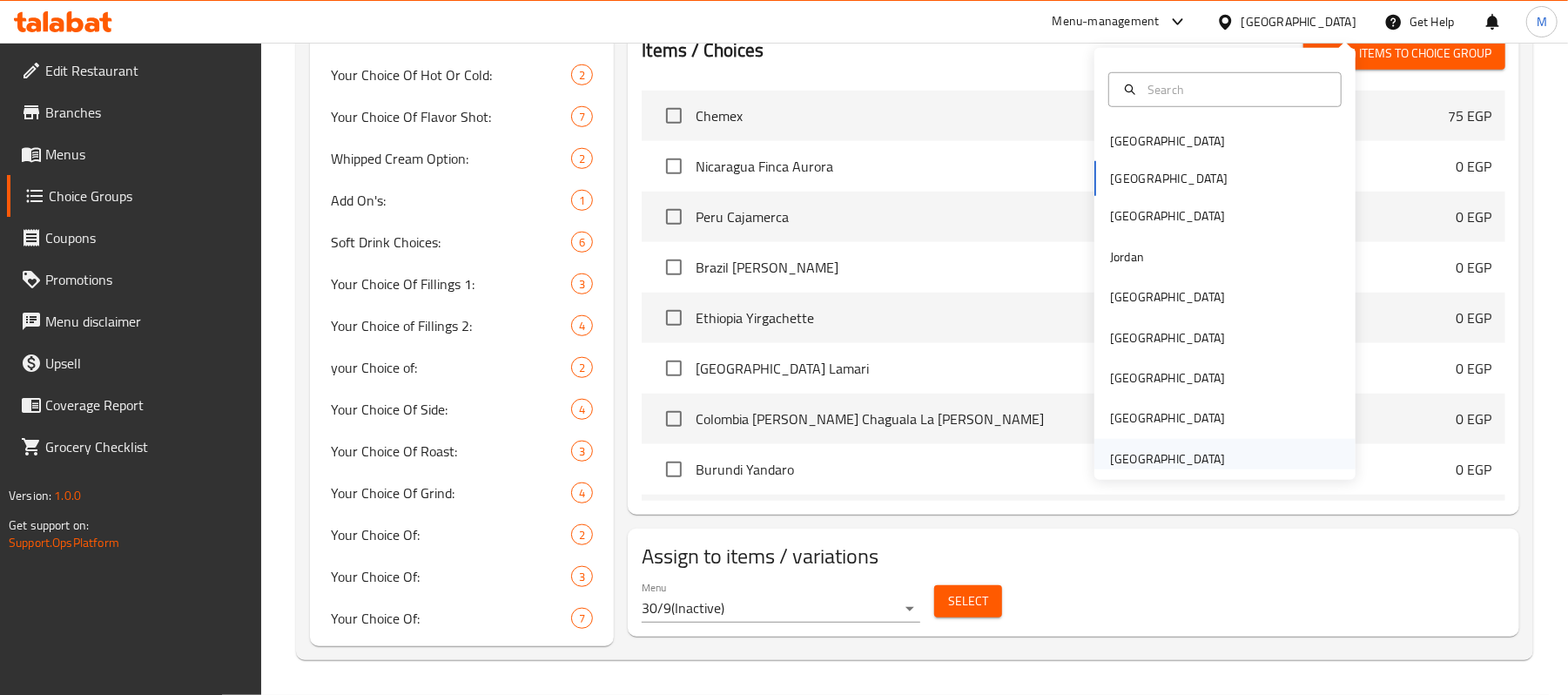
click at [1196, 449] on div "[GEOGRAPHIC_DATA]" at bounding box center [1167, 459] width 115 height 19
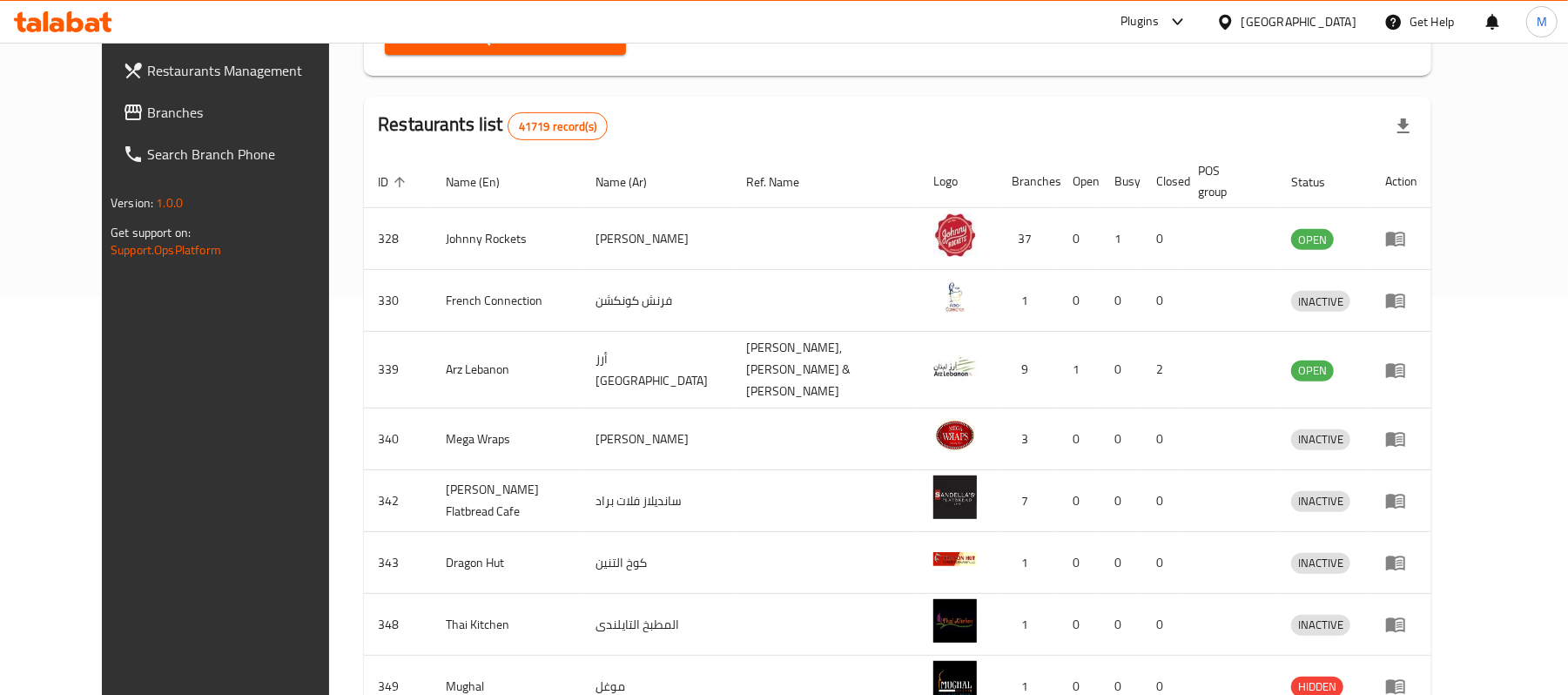
scroll to position [24, 0]
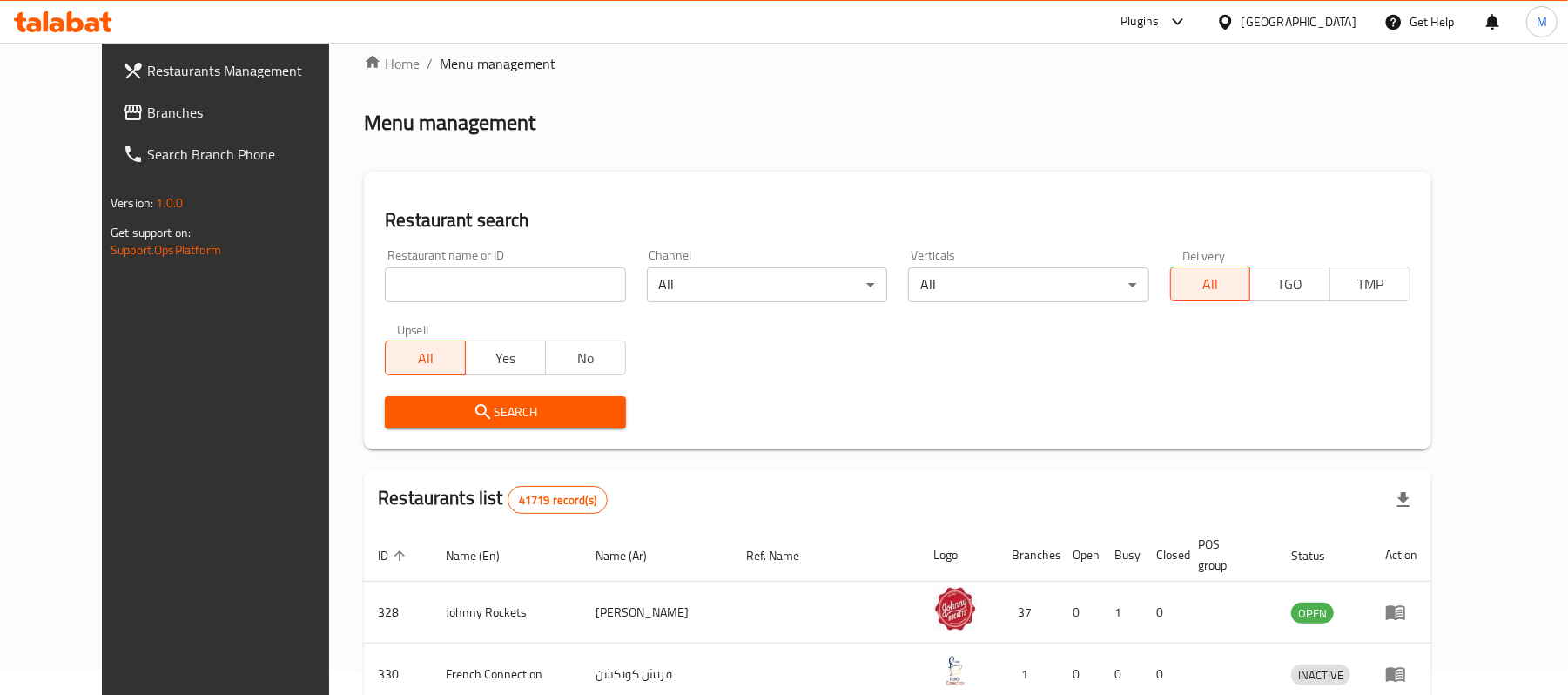
click at [385, 300] on input "search" at bounding box center [504, 284] width 240 height 34
paste input "643778"
type input "643778"
click button "Search" at bounding box center [504, 413] width 240 height 33
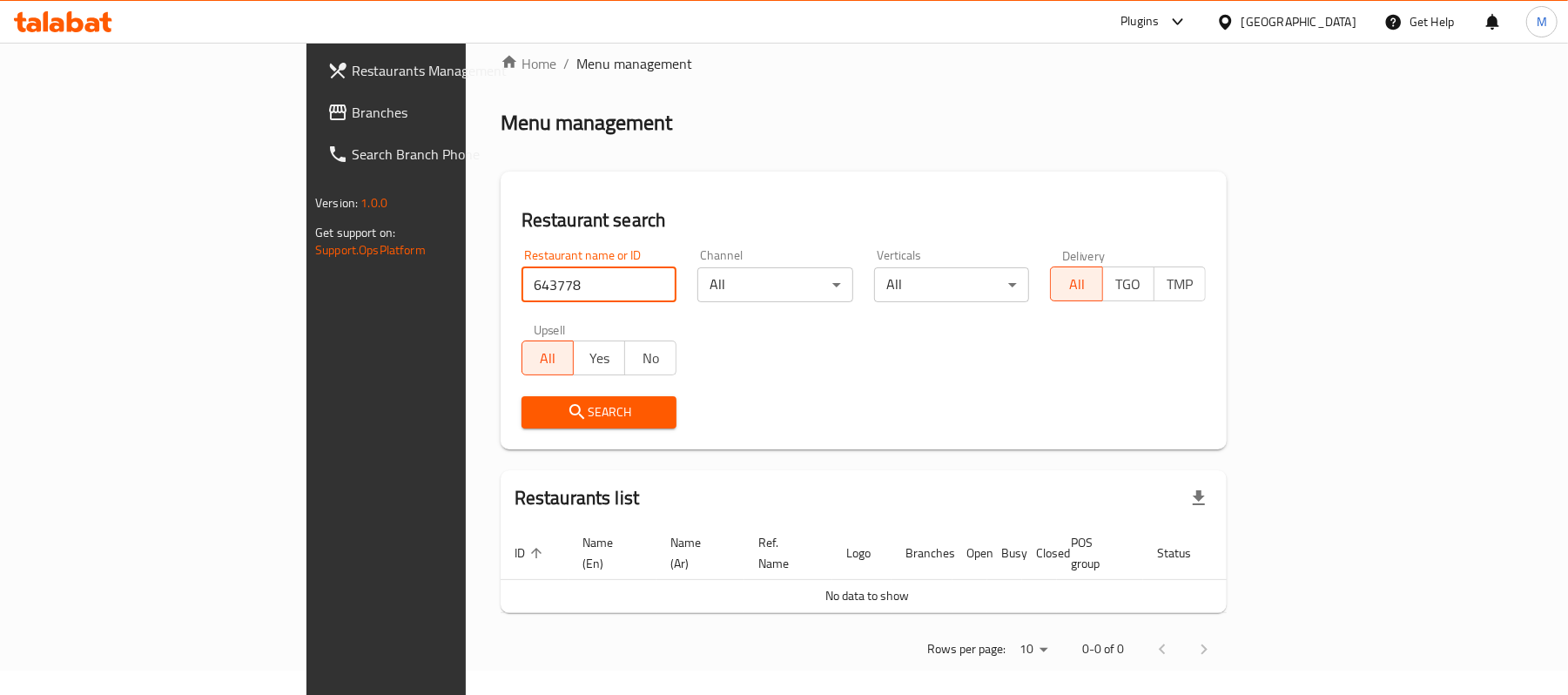
scroll to position [17, 0]
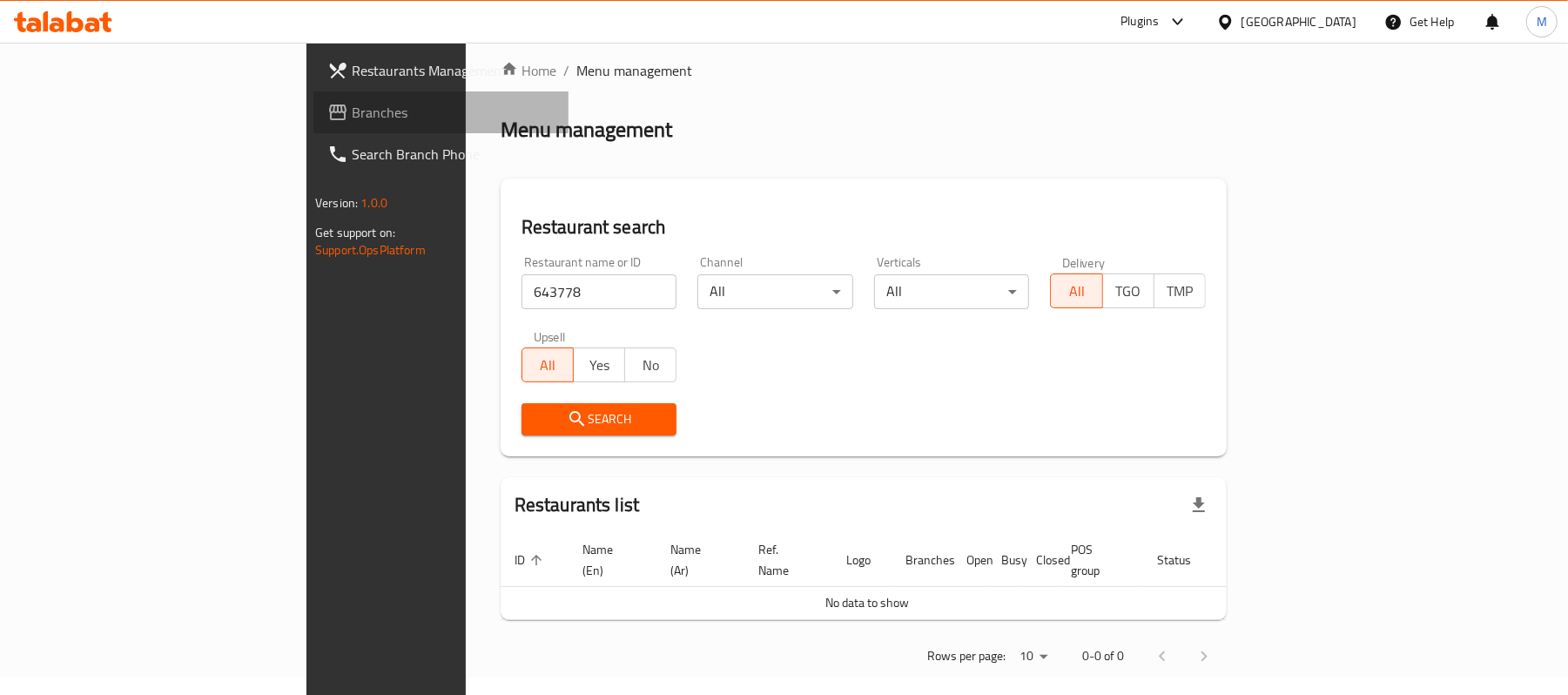
click at [351, 110] on span "Branches" at bounding box center [453, 112] width 203 height 21
